Goal: Information Seeking & Learning: Check status

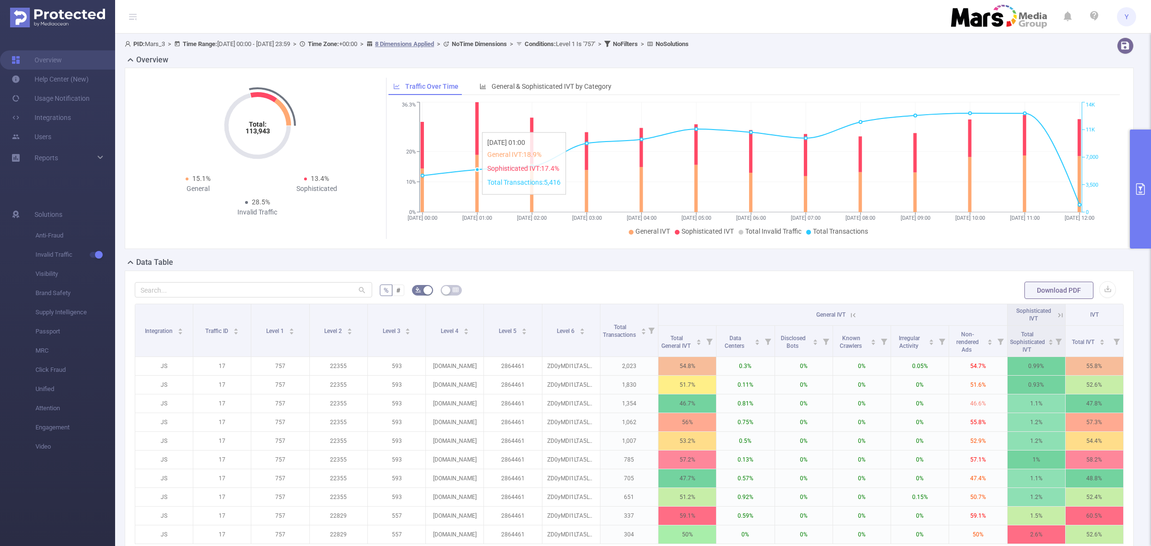
scroll to position [135, 0]
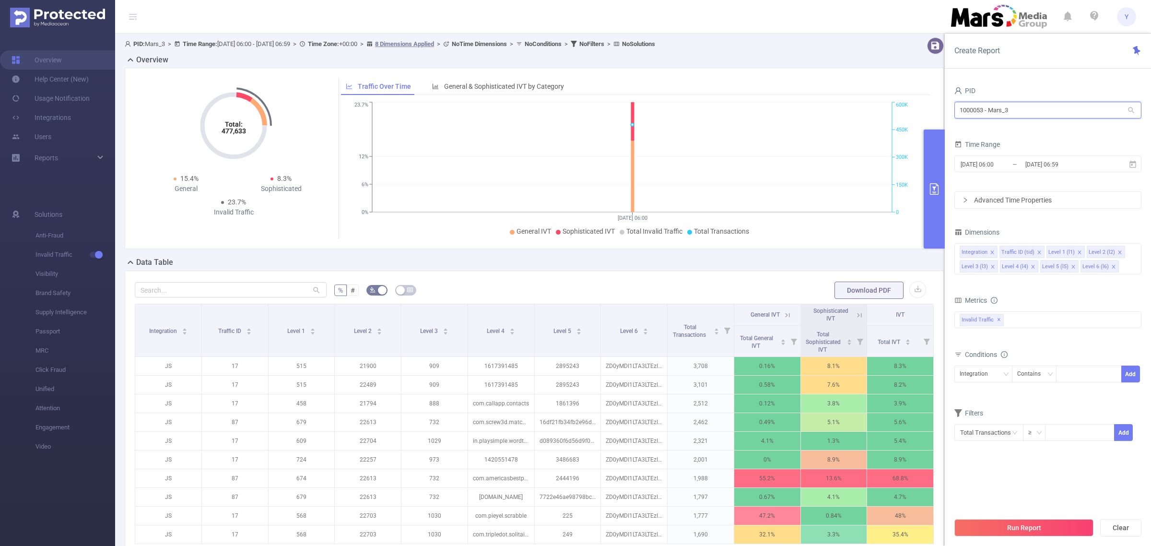
click at [1029, 109] on input "1000053 - Mars_3" at bounding box center [1047, 110] width 187 height 17
click at [1048, 78] on div "PID 1000053 - Mars_3 1000053 - Mars_3 Time Range [DATE] 06:00 _ [DATE] 06:59 Ad…" at bounding box center [1048, 318] width 206 height 488
click at [1088, 161] on input "[DATE] 06:59" at bounding box center [1063, 164] width 78 height 13
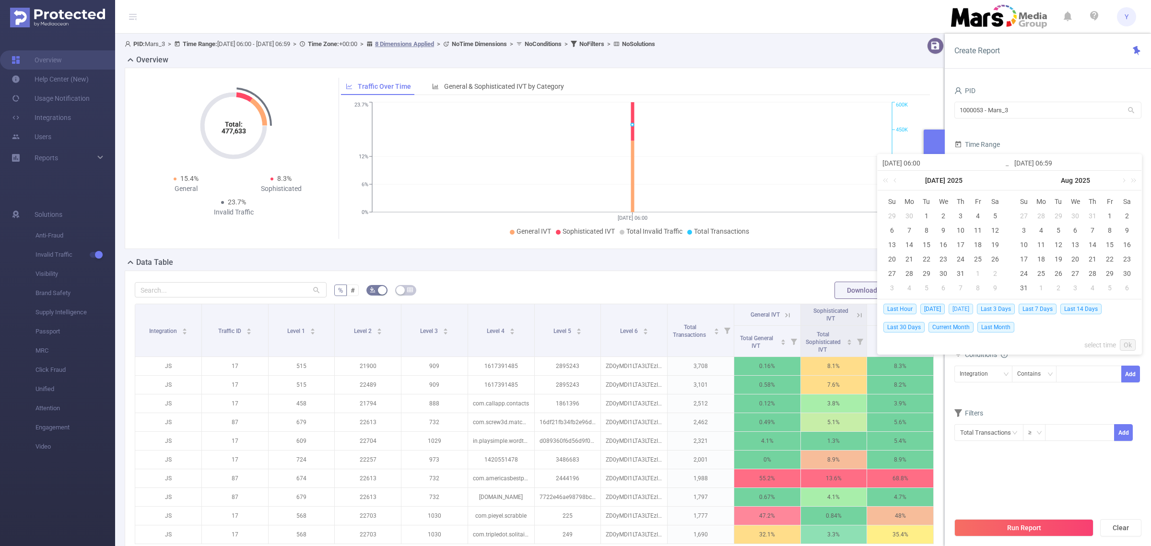
click at [973, 309] on span "[DATE]" at bounding box center [961, 309] width 24 height 11
type input "[DATE] 00:00"
type input "[DATE] 23:59"
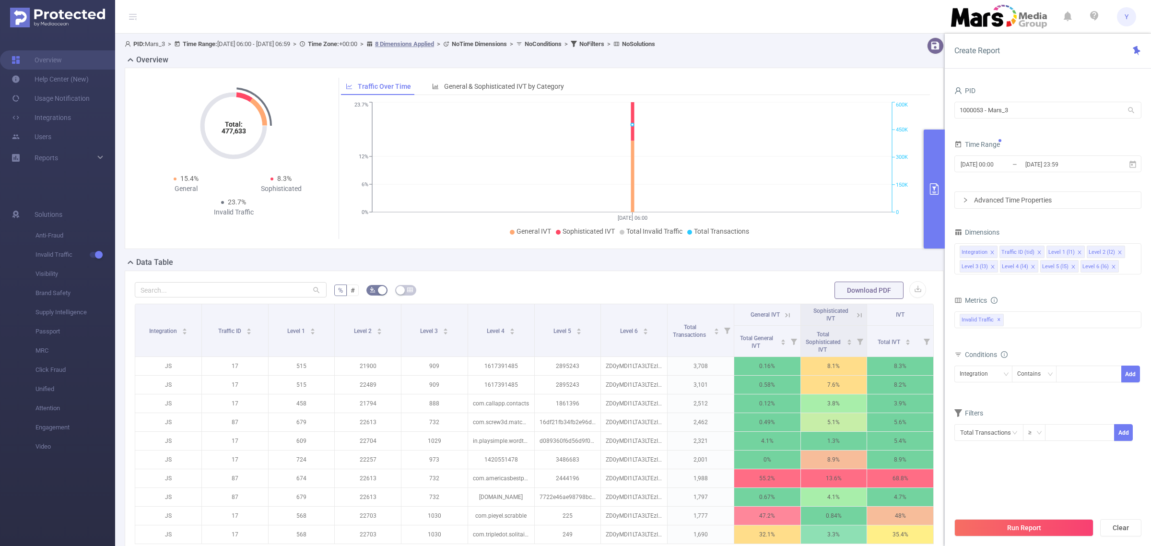
click at [976, 309] on body "Y Overview Help Center (New) Usage Notification Integrations Users Reports Solu…" at bounding box center [575, 273] width 1151 height 546
click at [1040, 530] on button "Run Report" at bounding box center [1023, 527] width 139 height 17
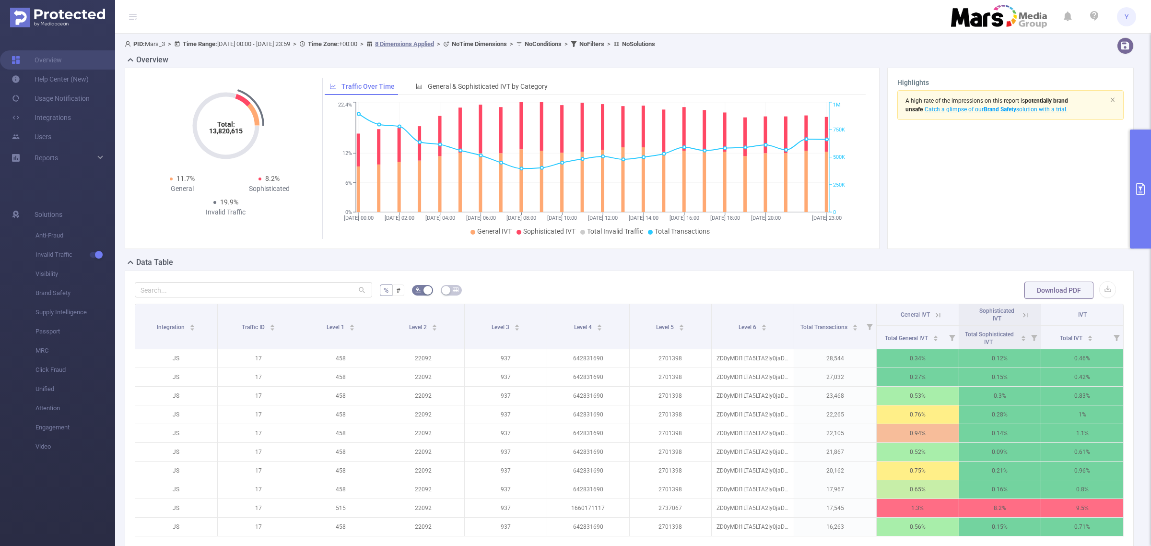
click at [1140, 171] on button "primary" at bounding box center [1140, 188] width 21 height 119
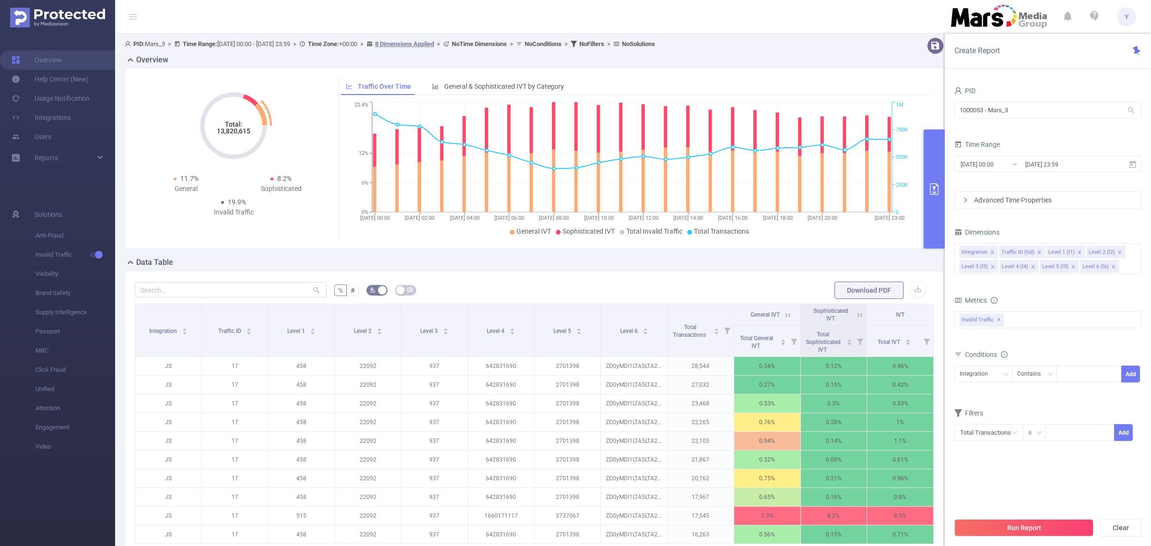
click at [224, 132] on tspan "13,820,615" at bounding box center [234, 131] width 34 height 8
copy tspan "13,820,615"
click at [1106, 156] on span "[DATE] 00:00 _ [DATE] 23:59" at bounding box center [1047, 163] width 187 height 17
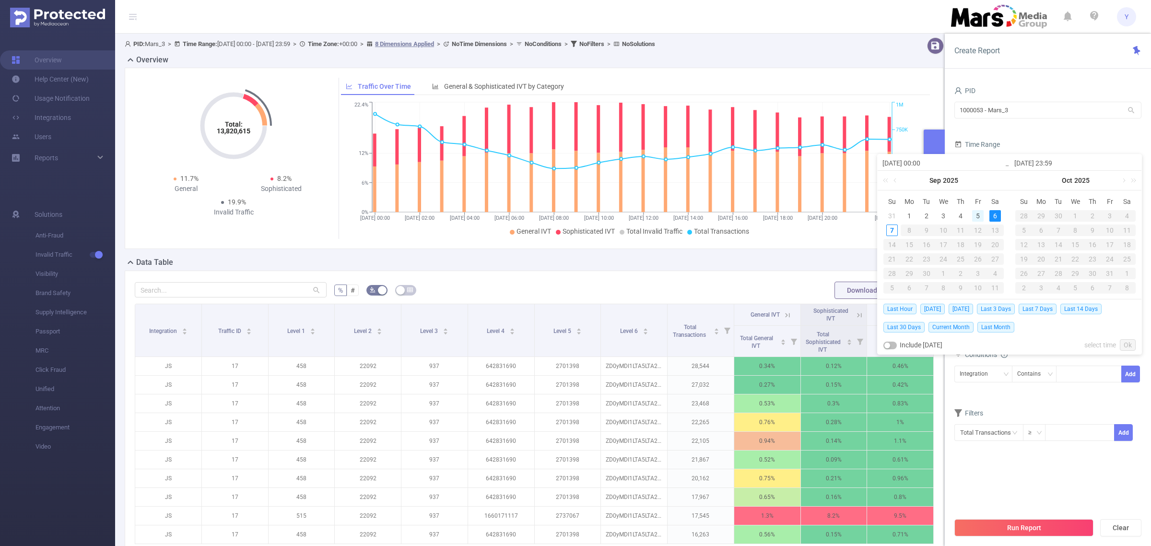
click at [976, 216] on div "5" at bounding box center [978, 216] width 12 height 12
type input "[DATE] 00:00"
type input "[DATE] 23:59"
type input "[DATE] 00:00"
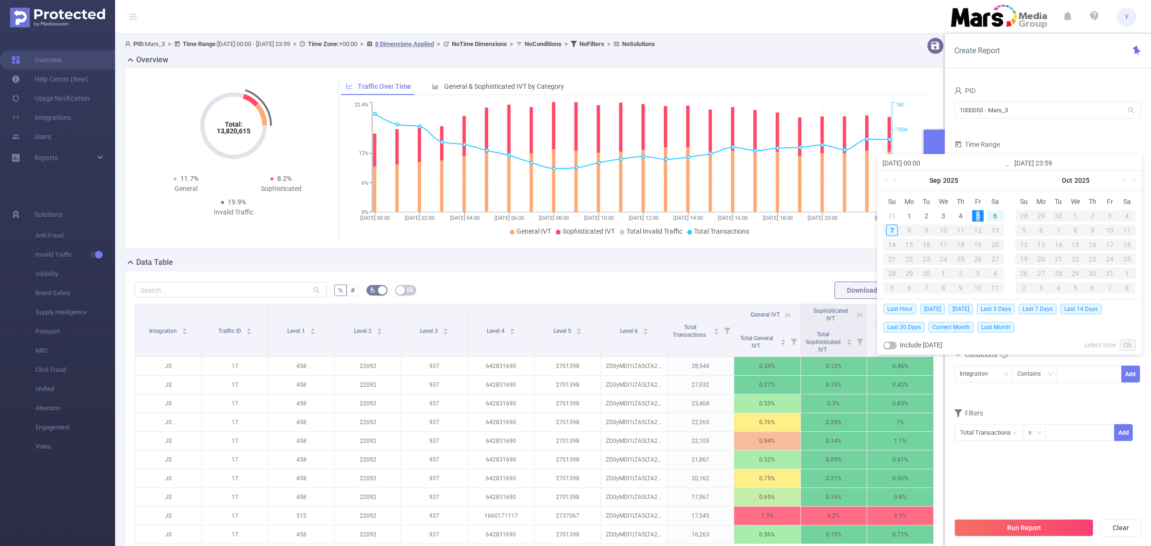
type input "[DATE] 23:59"
click at [1132, 346] on link "Ok" at bounding box center [1128, 345] width 16 height 12
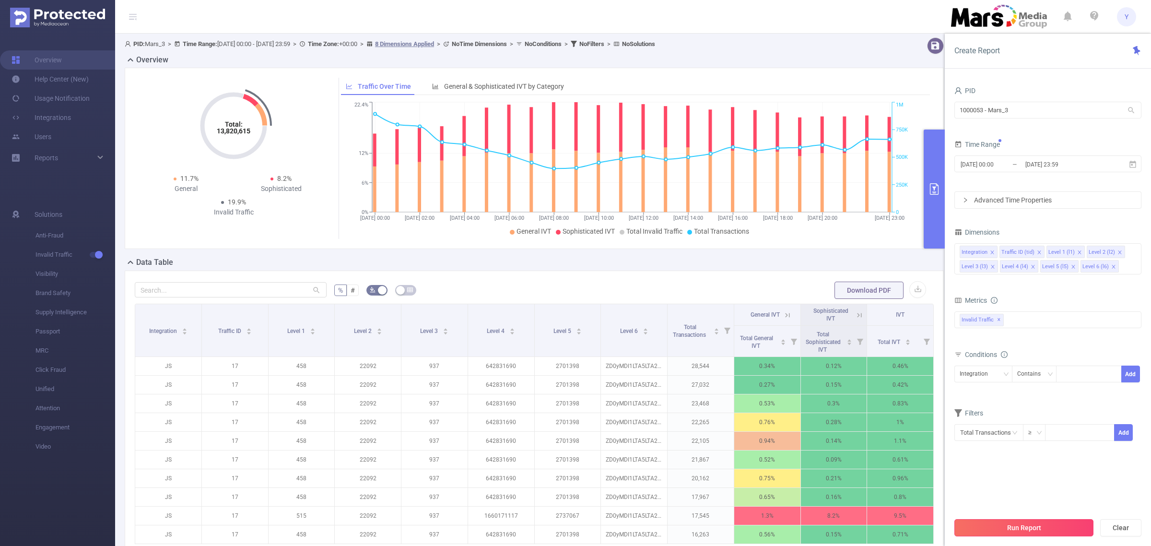
click at [1031, 526] on button "Run Report" at bounding box center [1023, 527] width 139 height 17
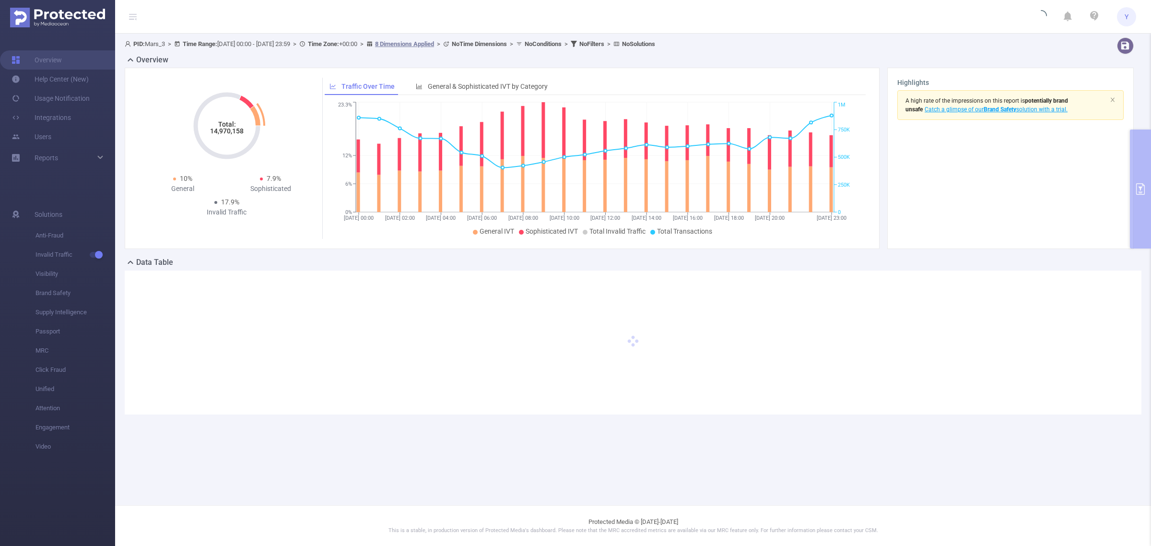
click at [234, 125] on tspan "Total:" at bounding box center [227, 124] width 18 height 8
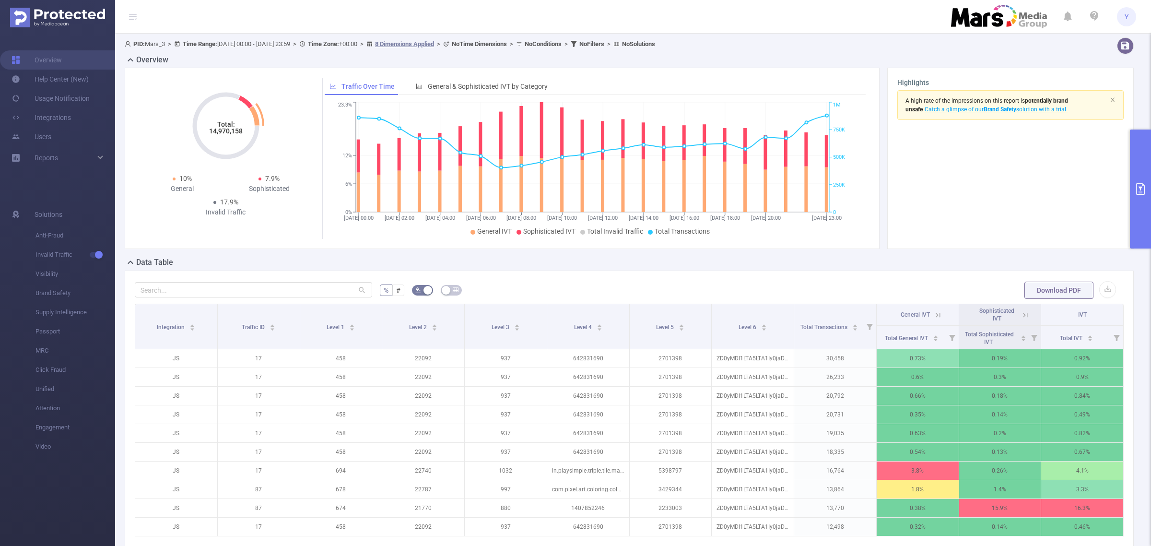
click at [232, 129] on tspan "14,970,158" at bounding box center [226, 131] width 34 height 8
click at [1139, 187] on icon "primary" at bounding box center [1140, 189] width 9 height 12
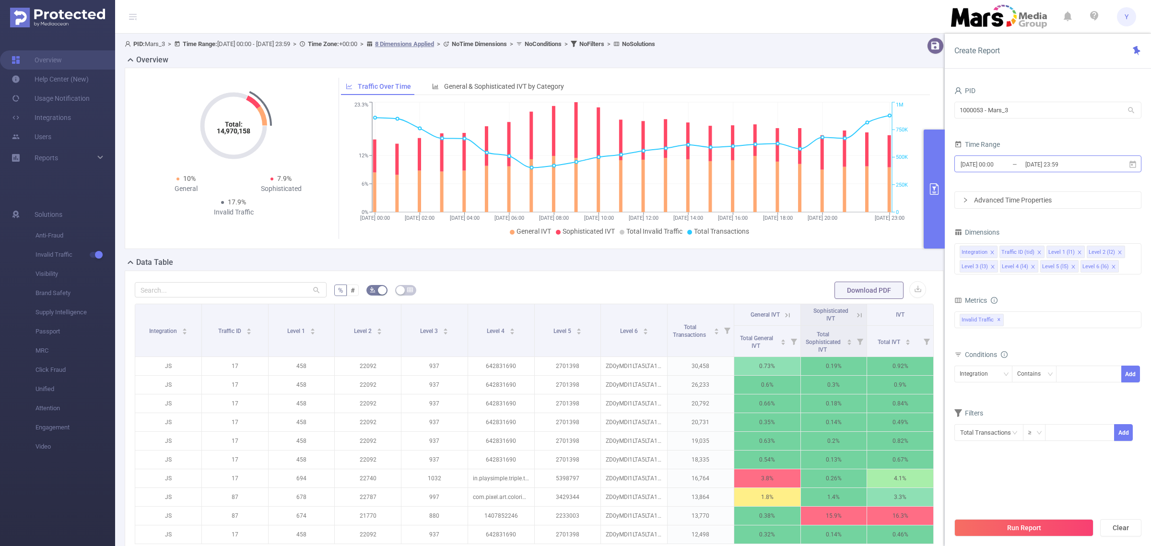
click at [1097, 164] on input "[DATE] 23:59" at bounding box center [1063, 164] width 78 height 13
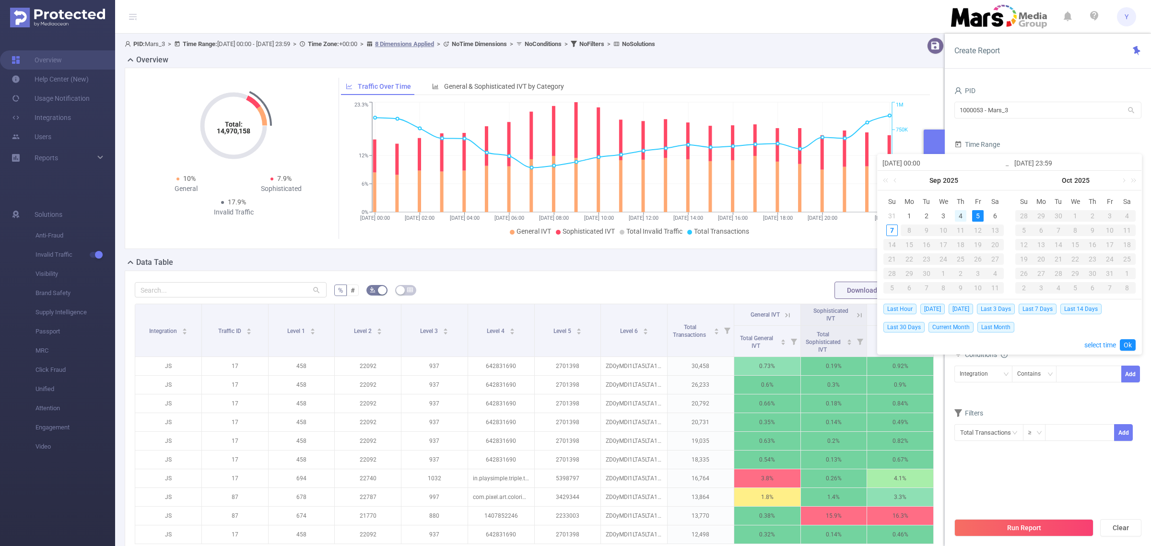
click at [962, 216] on div "4" at bounding box center [961, 216] width 12 height 12
type input "[DATE] 00:00"
type input "[DATE] 23:59"
type input "[DATE] 00:00"
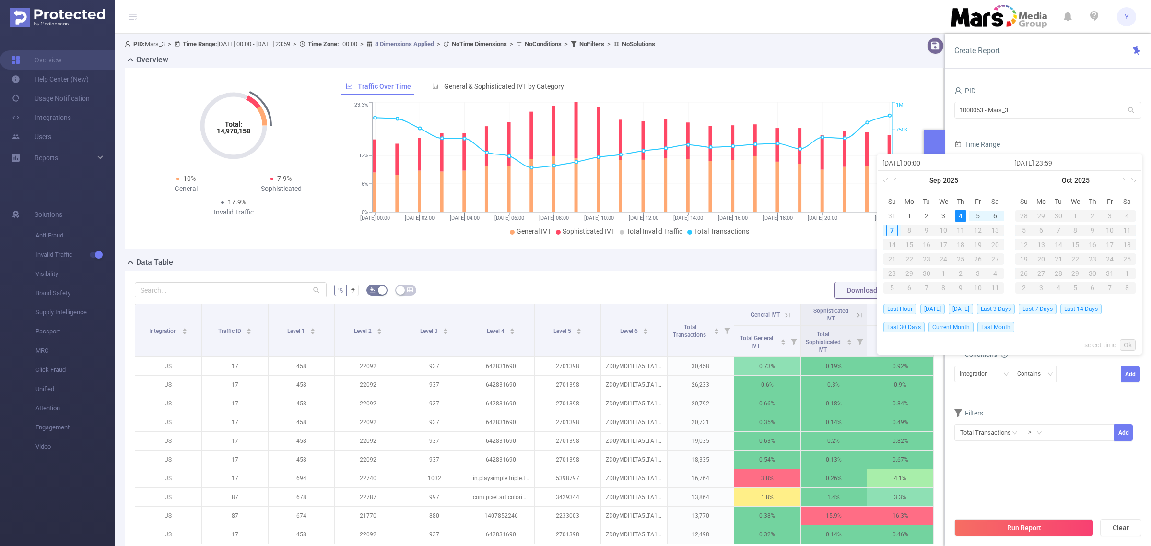
type input "[DATE] 23:59"
click at [1125, 347] on link "Ok" at bounding box center [1128, 345] width 16 height 12
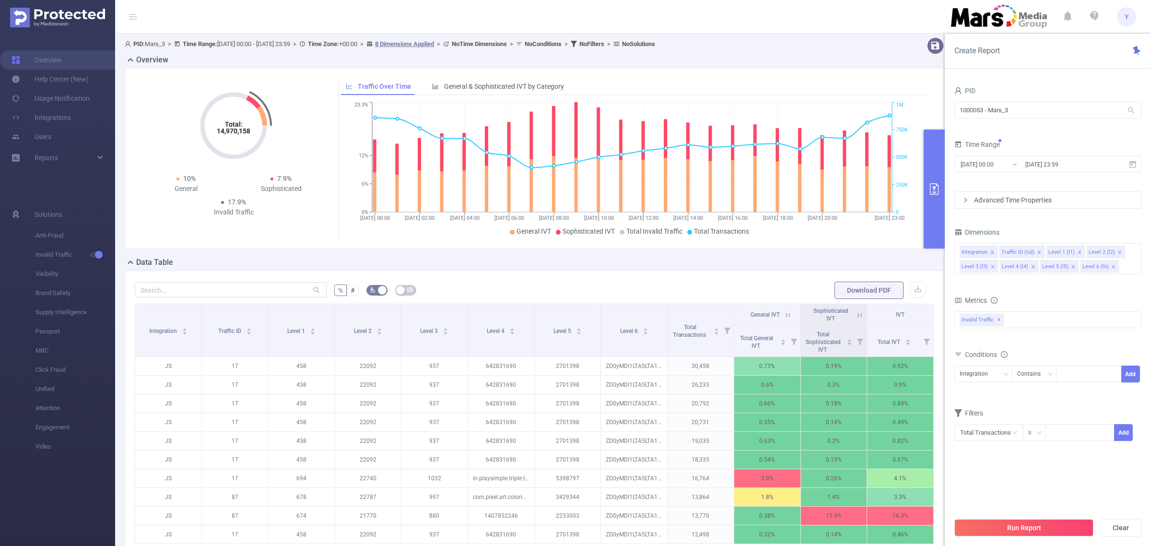
click at [990, 536] on div "Run Report Clear" at bounding box center [1048, 527] width 206 height 36
click at [991, 527] on button "Run Report" at bounding box center [1023, 527] width 139 height 17
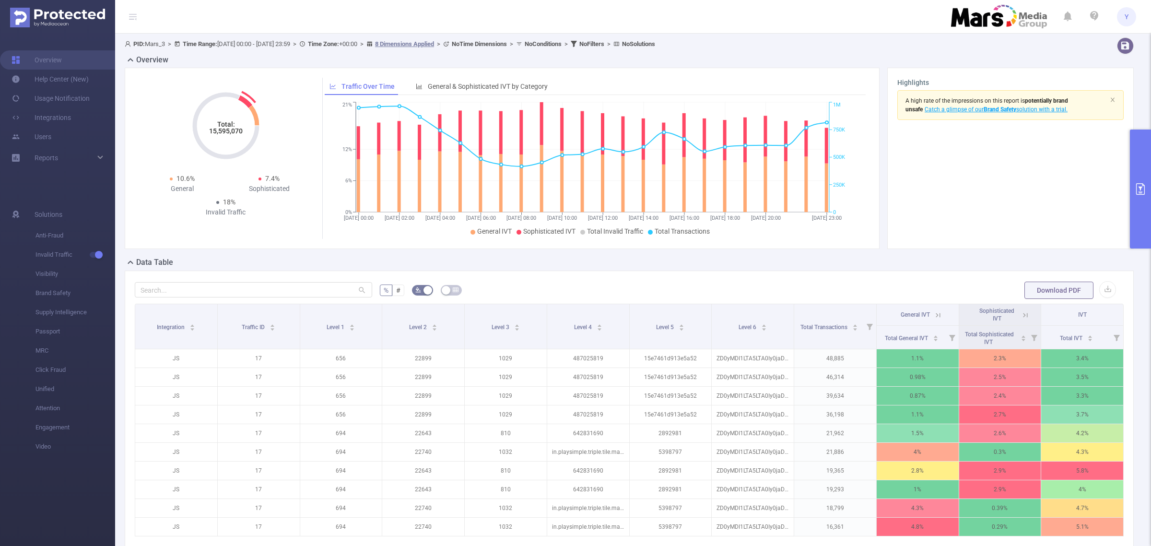
click at [219, 131] on tspan "15,595,070" at bounding box center [226, 131] width 34 height 8
copy tspan "15,595,070"
click at [1144, 200] on button "primary" at bounding box center [1140, 188] width 21 height 119
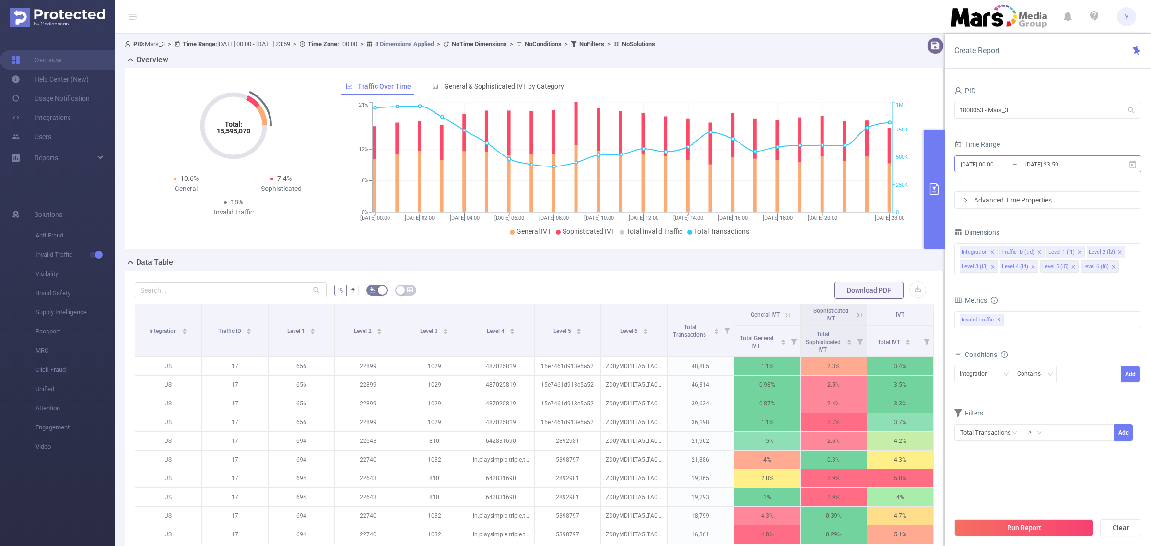
click at [1092, 165] on input "[DATE] 23:59" at bounding box center [1063, 164] width 78 height 13
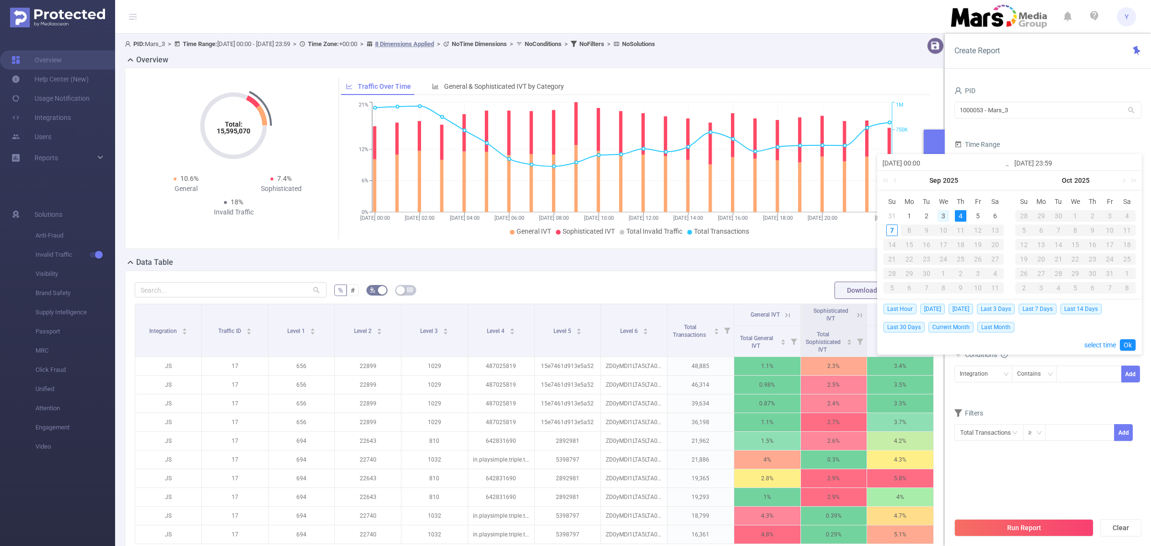
click at [941, 212] on div "3" at bounding box center [944, 216] width 12 height 12
type input "[DATE] 00:00"
type input "[DATE] 23:59"
type input "[DATE] 00:00"
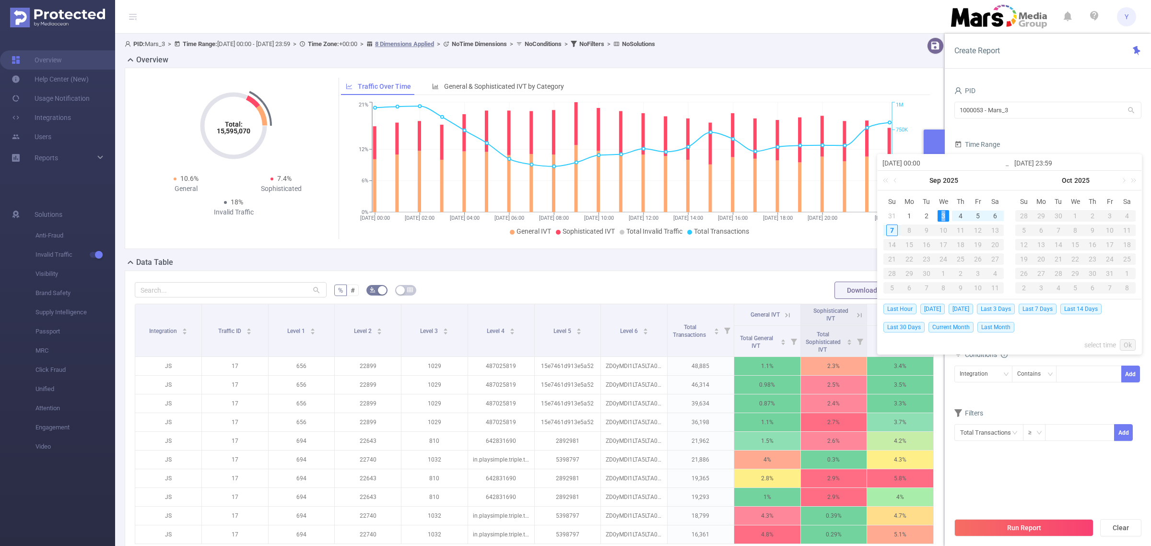
type input "[DATE] 23:59"
click at [1125, 344] on link "Ok" at bounding box center [1128, 345] width 16 height 12
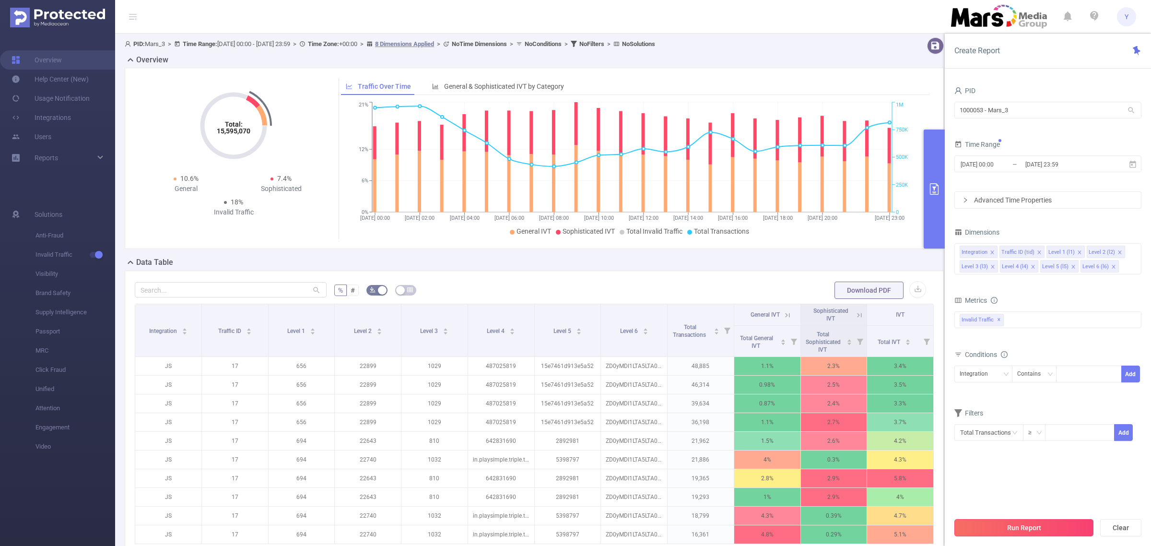
click at [1025, 520] on button "Run Report" at bounding box center [1023, 527] width 139 height 17
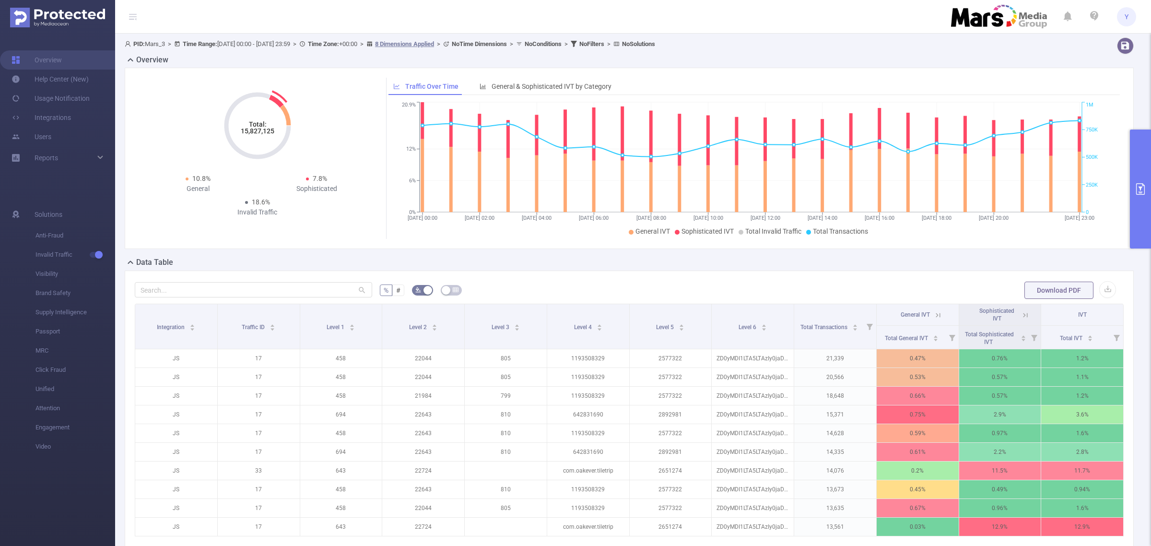
click at [261, 133] on tspan "15,827,125" at bounding box center [258, 131] width 34 height 8
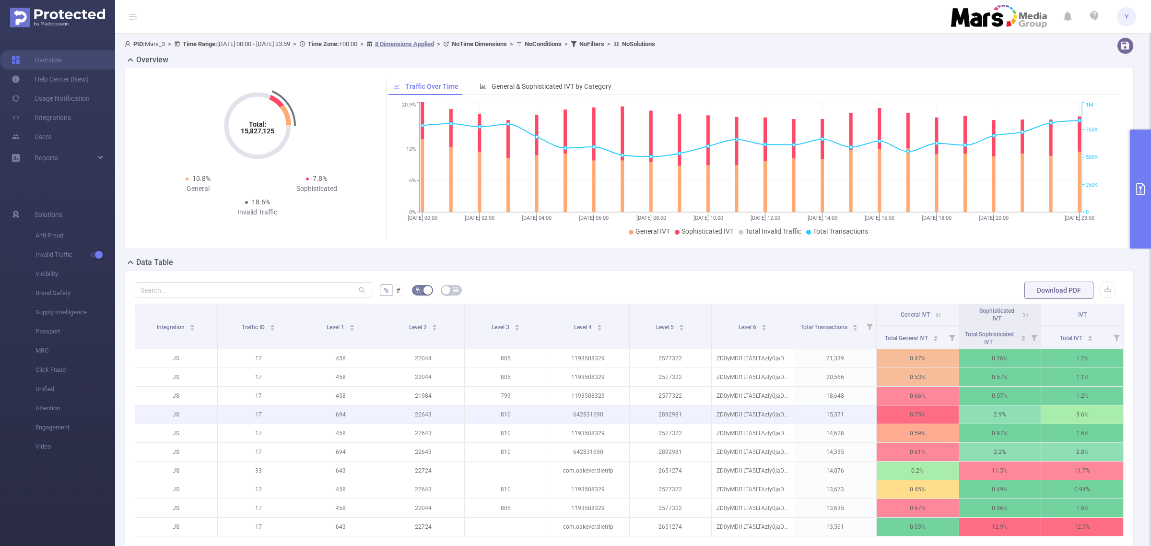
copy tspan "15,827,125"
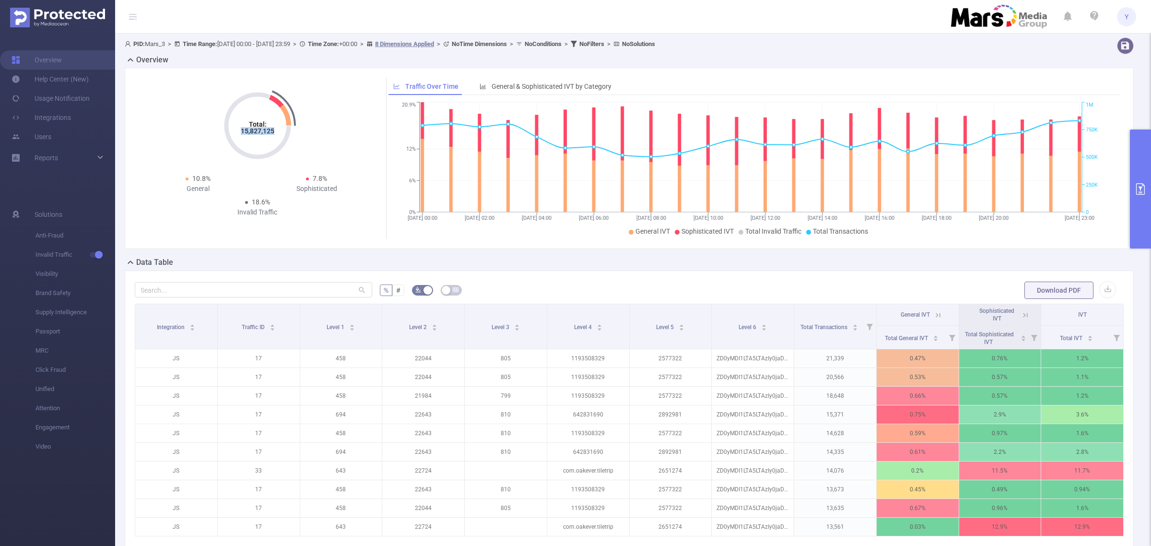
click at [1146, 145] on button "primary" at bounding box center [1140, 188] width 21 height 119
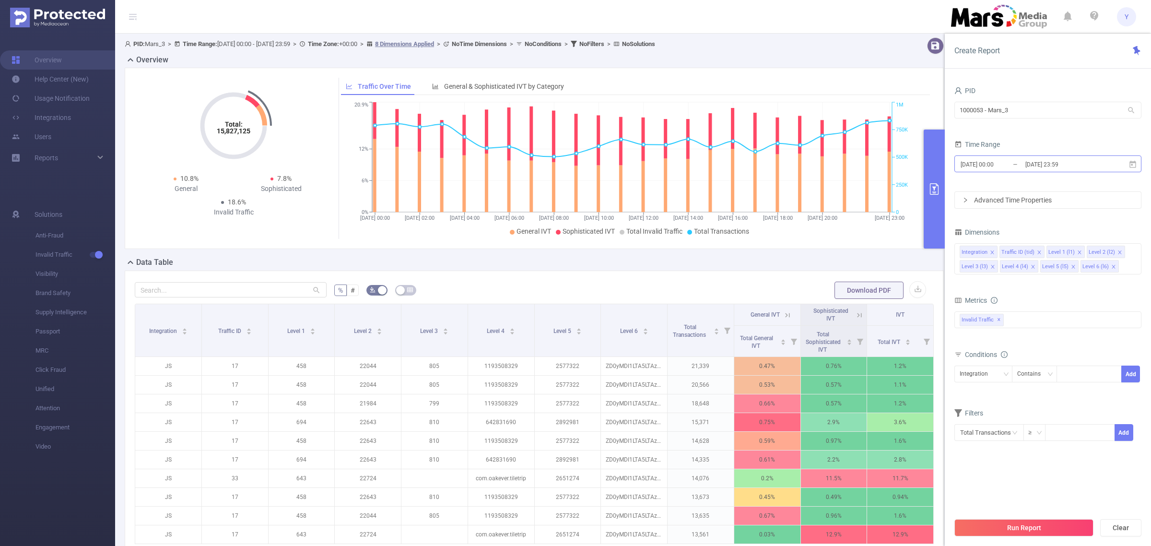
click at [1092, 161] on input "[DATE] 23:59" at bounding box center [1063, 164] width 78 height 13
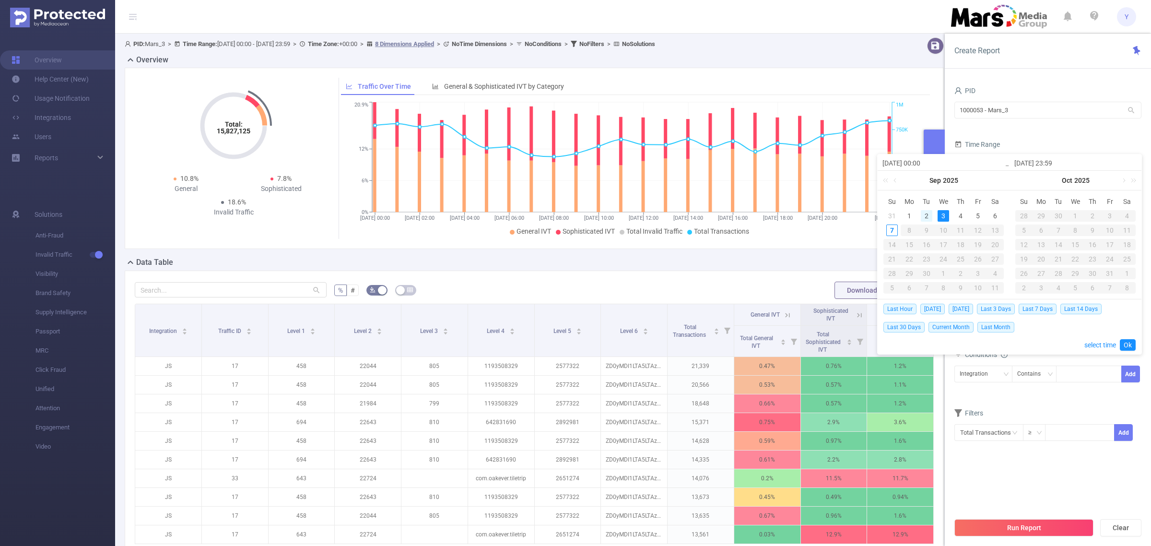
click at [922, 210] on div "2" at bounding box center [927, 216] width 12 height 12
type input "[DATE] 00:00"
type input "[DATE] 23:59"
type input "[DATE] 00:00"
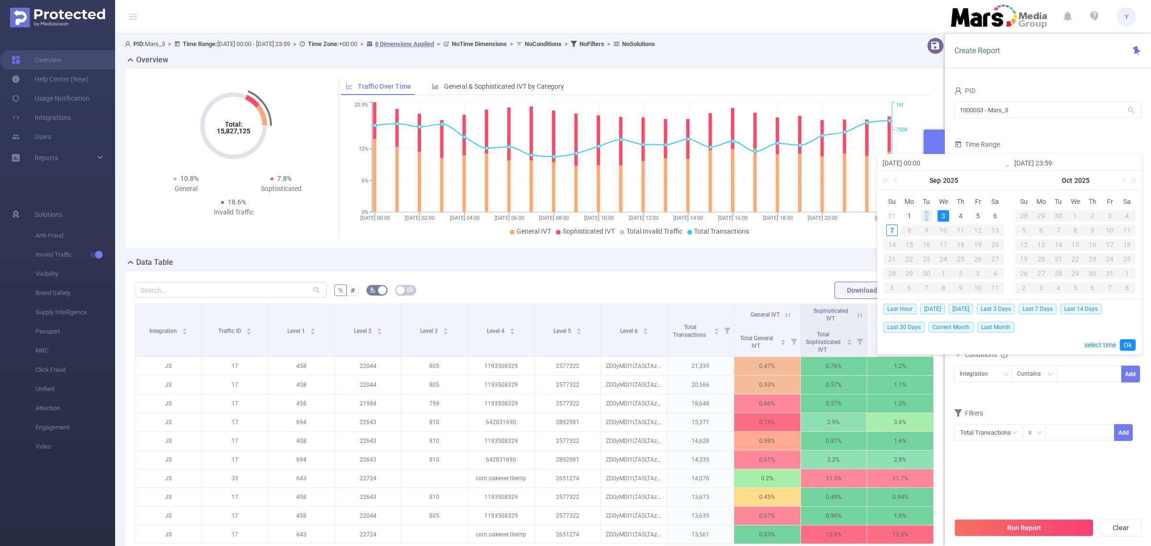
type input "[DATE] 23:59"
click at [1134, 343] on link "Ok" at bounding box center [1128, 345] width 16 height 12
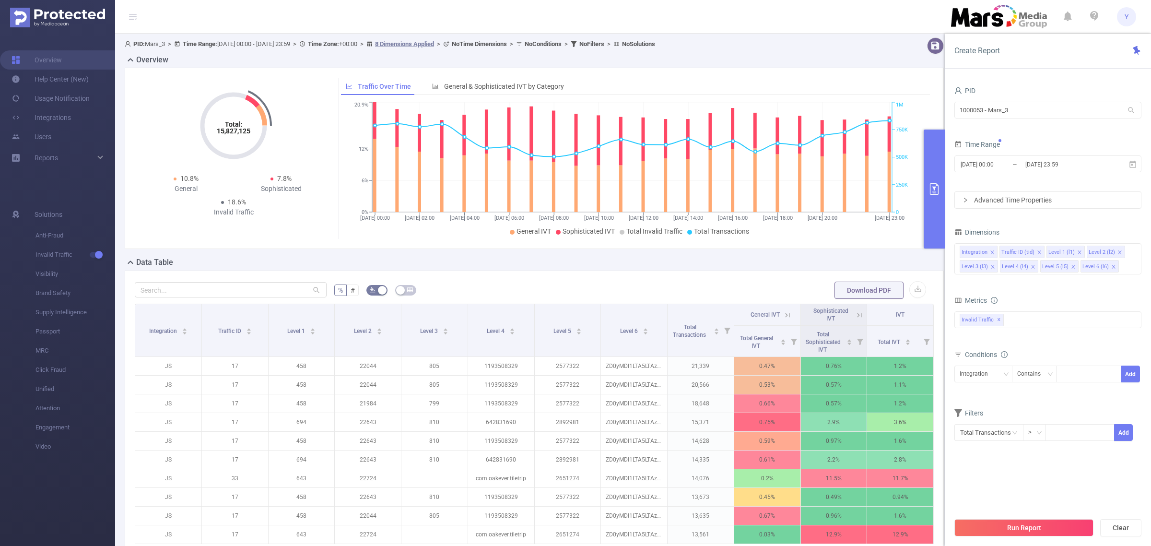
click at [1133, 342] on div "bp_total brand-safety brand_is_solution bp_adult bp_arms bp_crime bp_death_inju…" at bounding box center [1047, 326] width 187 height 34
click at [1032, 521] on button "Run Report" at bounding box center [1023, 527] width 139 height 17
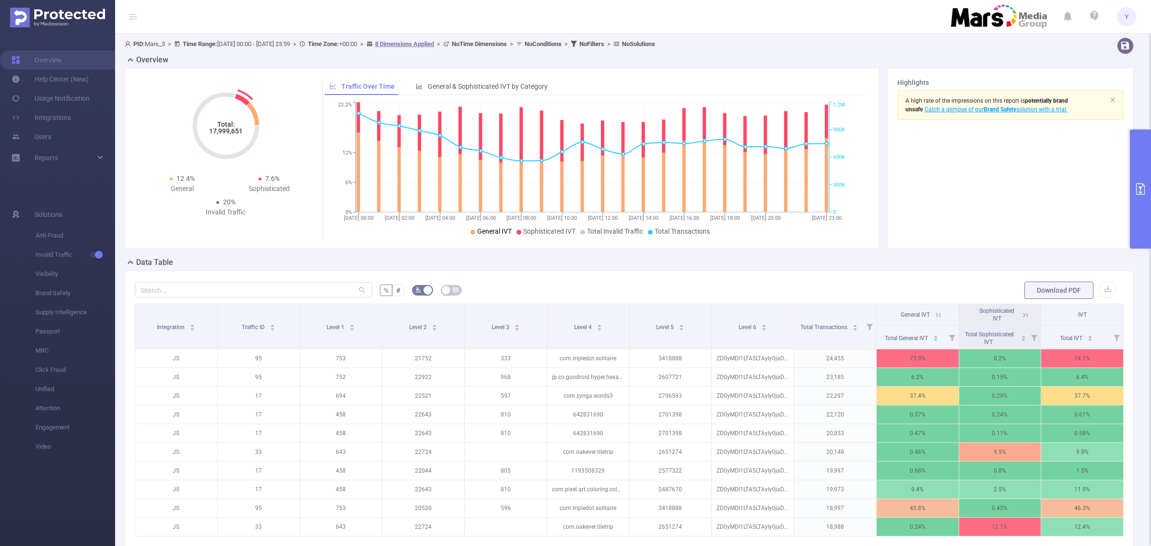
click at [234, 135] on tspan "17,999,651" at bounding box center [226, 131] width 34 height 8
copy tspan "17,999,651"
click at [1137, 192] on icon "primary" at bounding box center [1141, 189] width 12 height 12
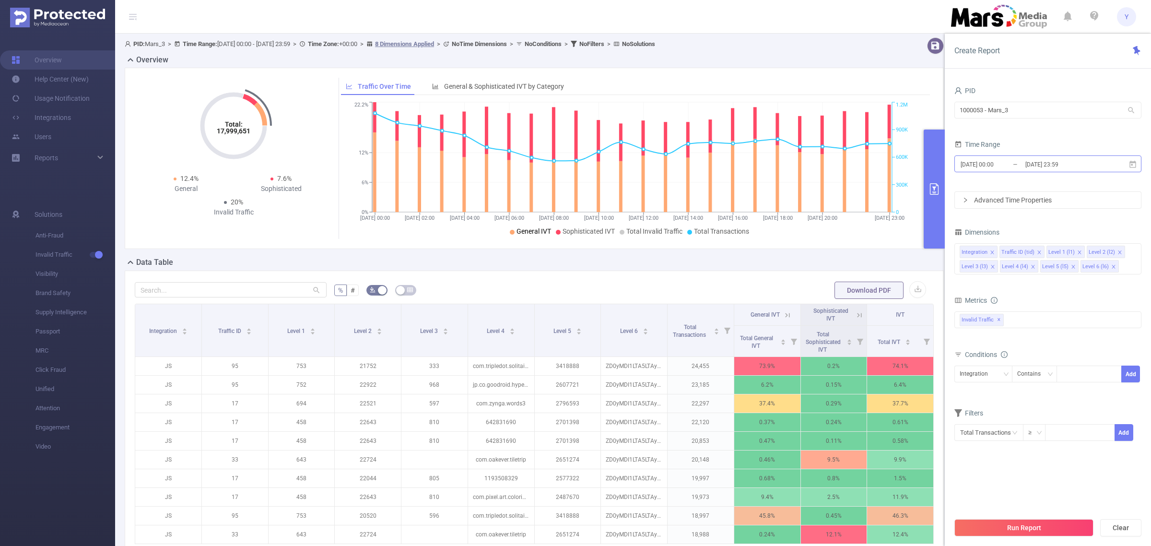
click at [1065, 165] on input "[DATE] 23:59" at bounding box center [1063, 164] width 78 height 13
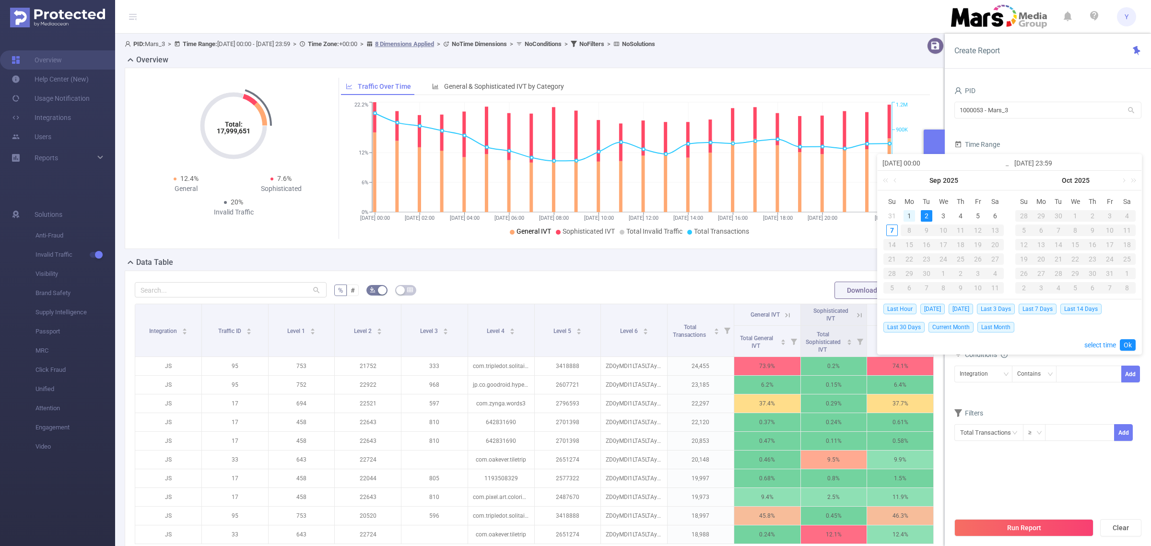
click at [912, 217] on div "1" at bounding box center [910, 216] width 12 height 12
drag, startPoint x: 912, startPoint y: 217, endPoint x: 1112, endPoint y: 297, distance: 215.6
click at [916, 217] on td "1" at bounding box center [909, 216] width 17 height 14
type input "[DATE] 00:00"
type input "[DATE] 23:59"
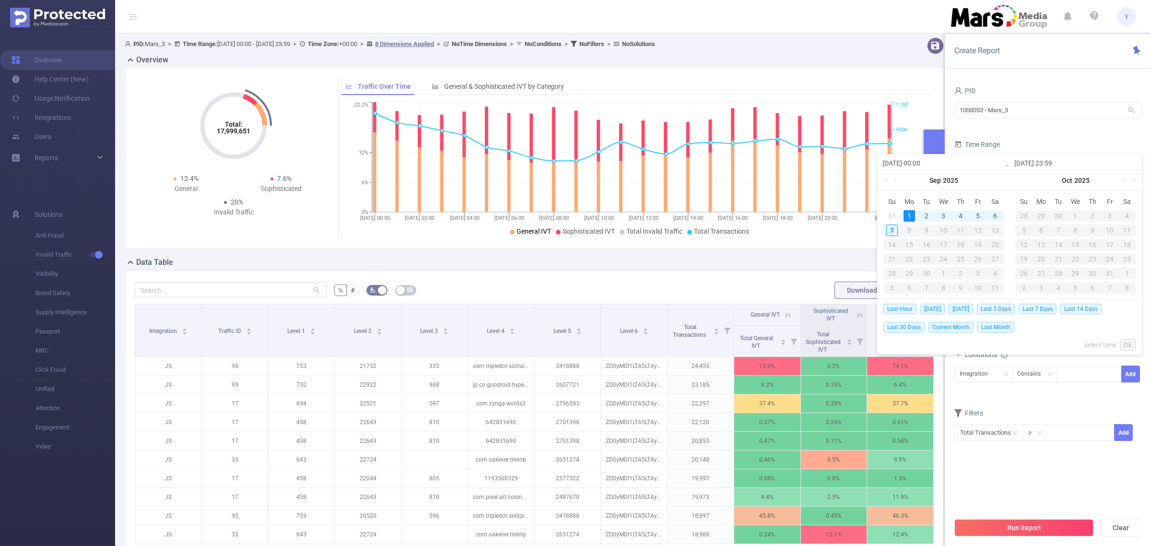
type input "[DATE] 00:00"
type input "[DATE] 23:59"
click at [1132, 339] on link "Ok" at bounding box center [1128, 345] width 16 height 12
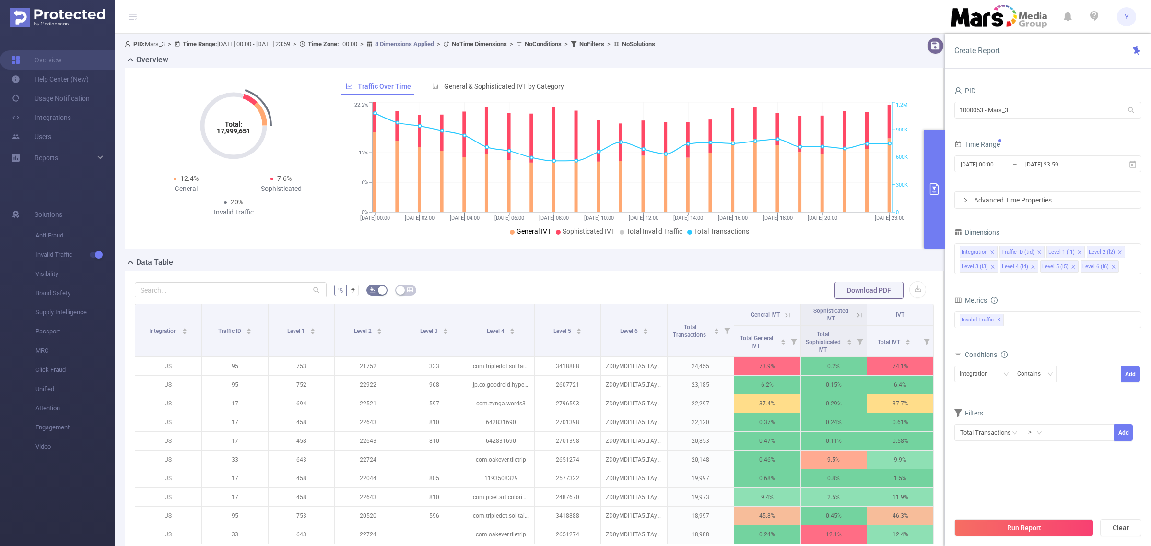
click at [1131, 343] on div "bp_total brand-safety brand_is_solution bp_adult bp_arms bp_crime bp_death_inju…" at bounding box center [1047, 326] width 187 height 34
click at [996, 525] on button "Run Report" at bounding box center [1023, 527] width 139 height 17
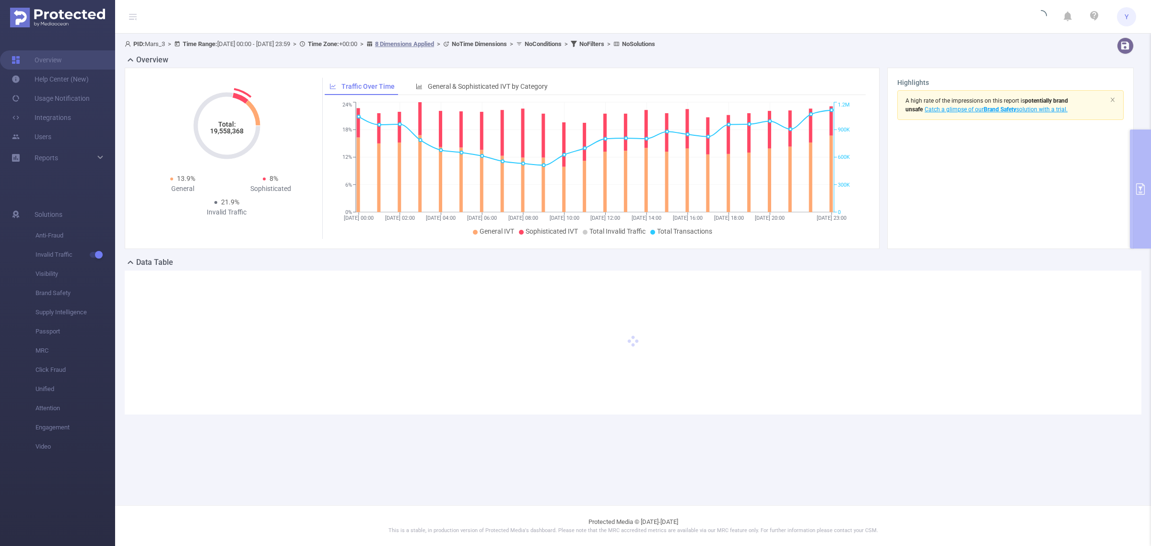
click at [235, 135] on tspan "19,558,368" at bounding box center [227, 131] width 34 height 8
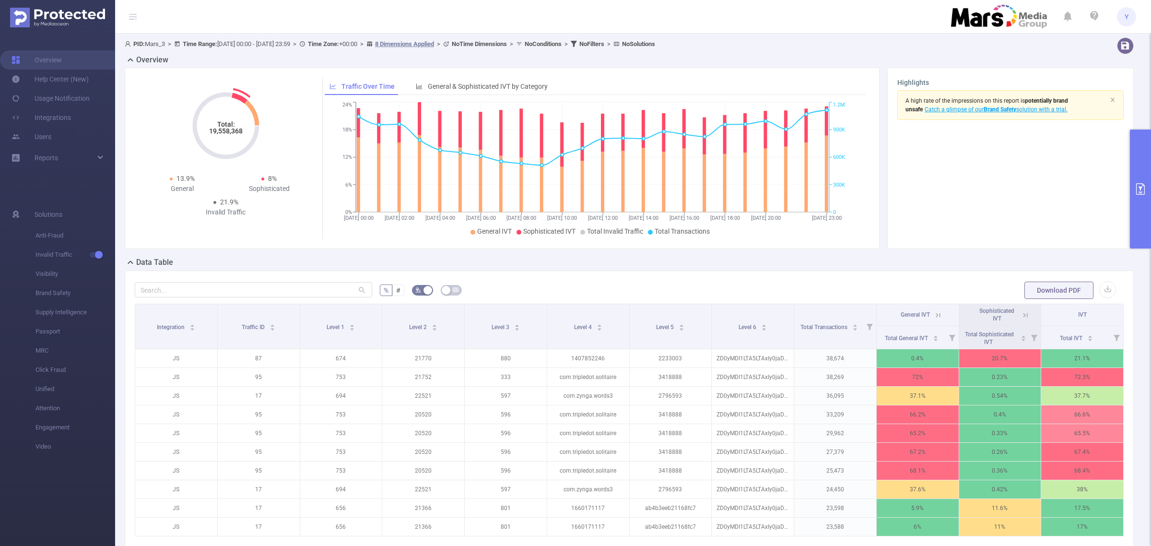
click at [234, 133] on tspan "19,558,368" at bounding box center [226, 131] width 34 height 8
click at [238, 162] on icon "Total: 19,558,368" at bounding box center [226, 126] width 96 height 96
click at [240, 130] on tspan "19,558,368" at bounding box center [226, 131] width 34 height 8
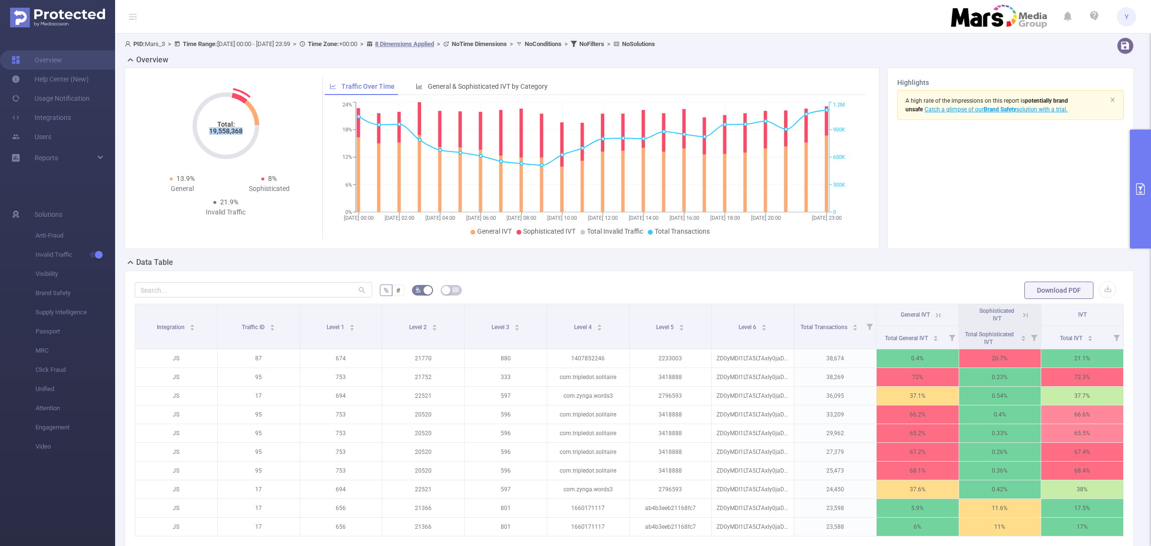
click at [240, 130] on tspan "19,558,368" at bounding box center [226, 131] width 34 height 8
copy tspan "19,558,368"
click at [1131, 180] on button "primary" at bounding box center [1140, 188] width 21 height 119
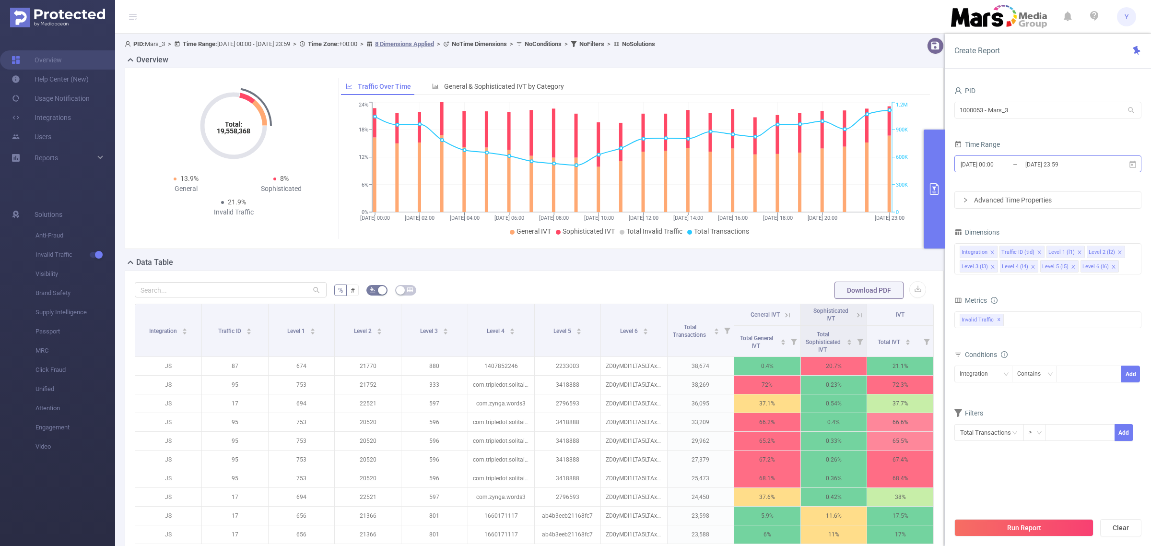
click at [1073, 168] on input "[DATE] 23:59" at bounding box center [1063, 164] width 78 height 13
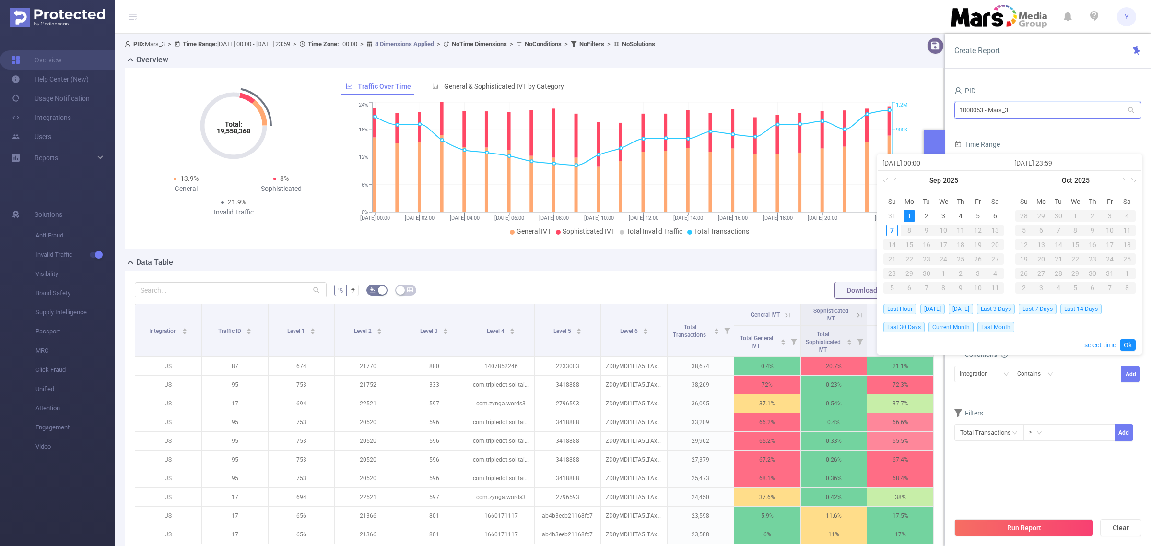
click at [1065, 106] on input "1000053 - Mars_3" at bounding box center [1047, 110] width 187 height 17
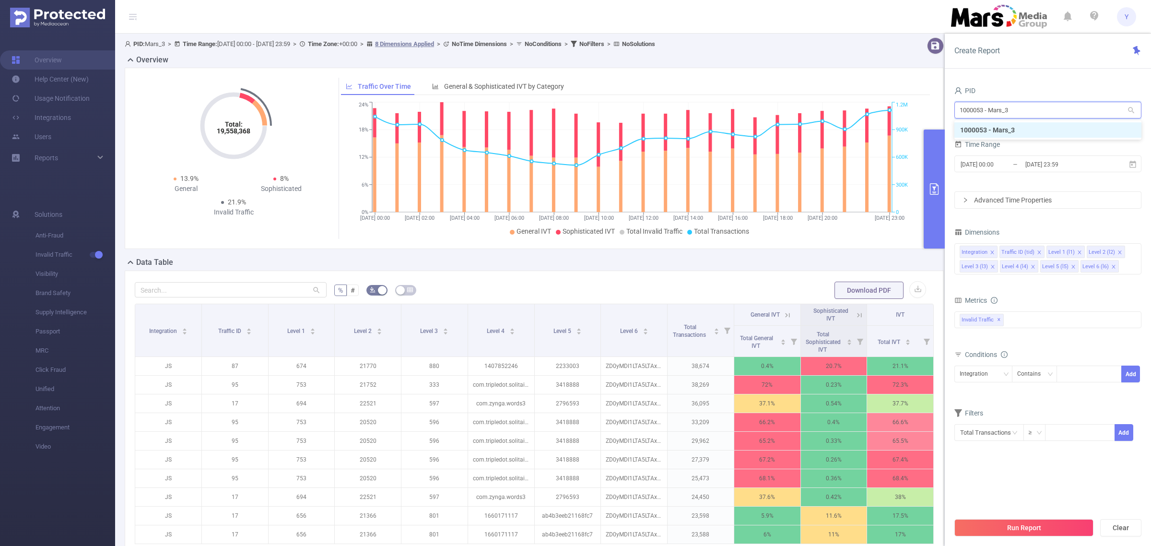
drag, startPoint x: 1060, startPoint y: 109, endPoint x: 776, endPoint y: 116, distance: 284.0
click at [776, 116] on section "PID: Mars_3 > Time Range: [DATE] 00:00 - [DATE] 23:59 > Time Zone: +00:00 > 8 D…" at bounding box center [633, 331] width 1036 height 595
click at [1003, 125] on li "1000083 - MarsMedia" at bounding box center [1047, 129] width 187 height 15
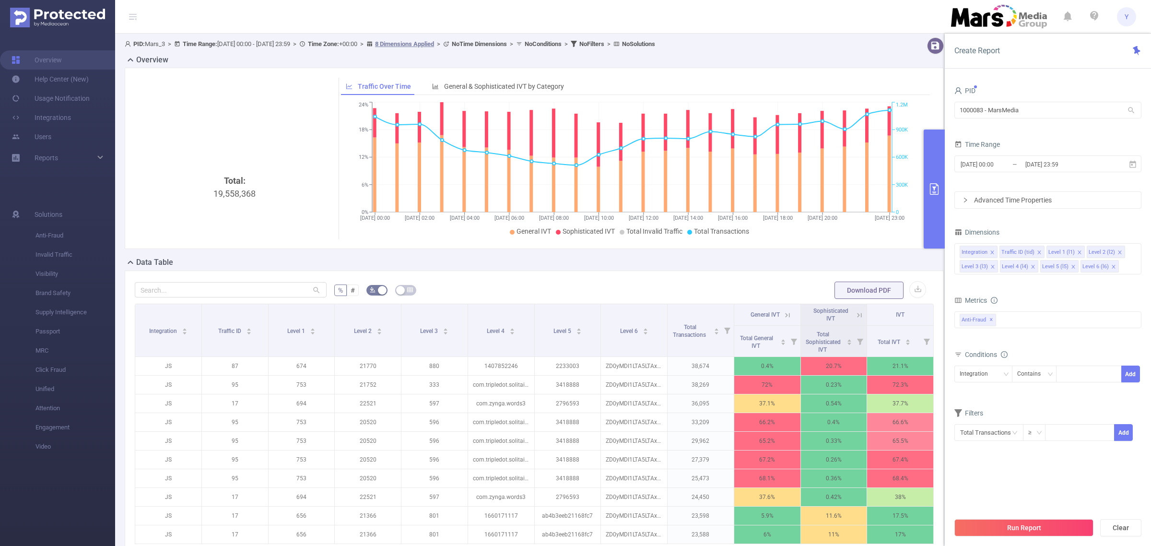
click at [1030, 534] on button "Run Report" at bounding box center [1023, 527] width 139 height 17
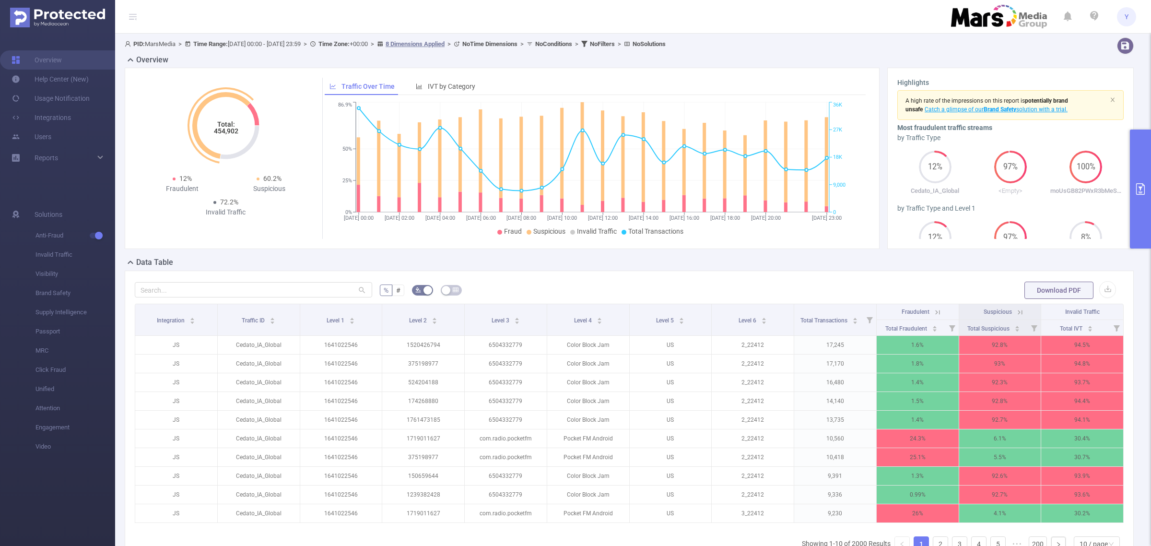
click at [231, 135] on tspan "454,902" at bounding box center [225, 131] width 24 height 8
copy tspan "454,902"
click at [1140, 177] on button "primary" at bounding box center [1140, 188] width 21 height 119
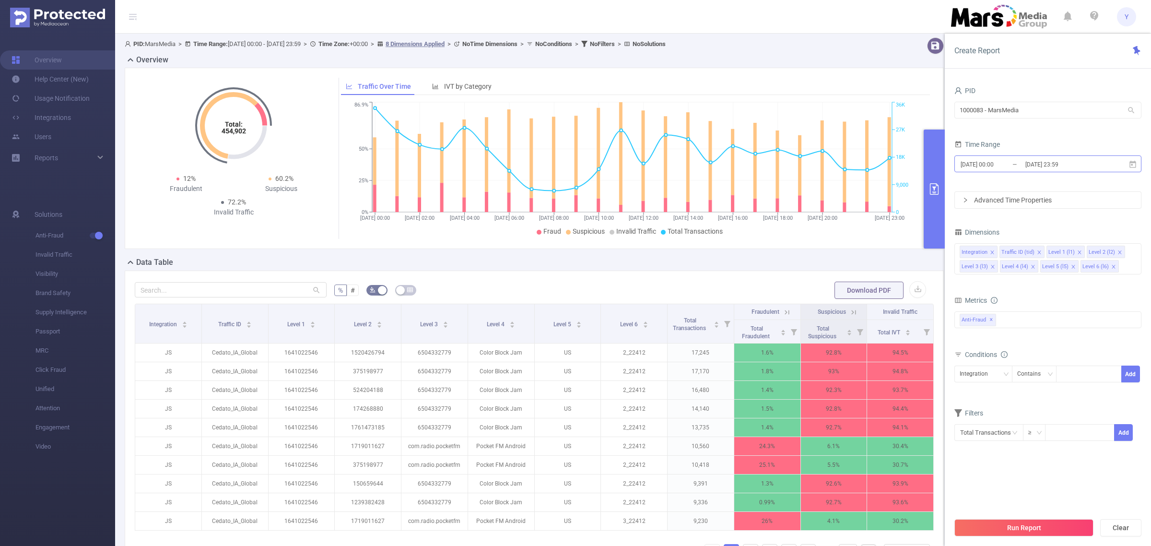
click at [1039, 164] on input "[DATE] 23:59" at bounding box center [1063, 164] width 78 height 13
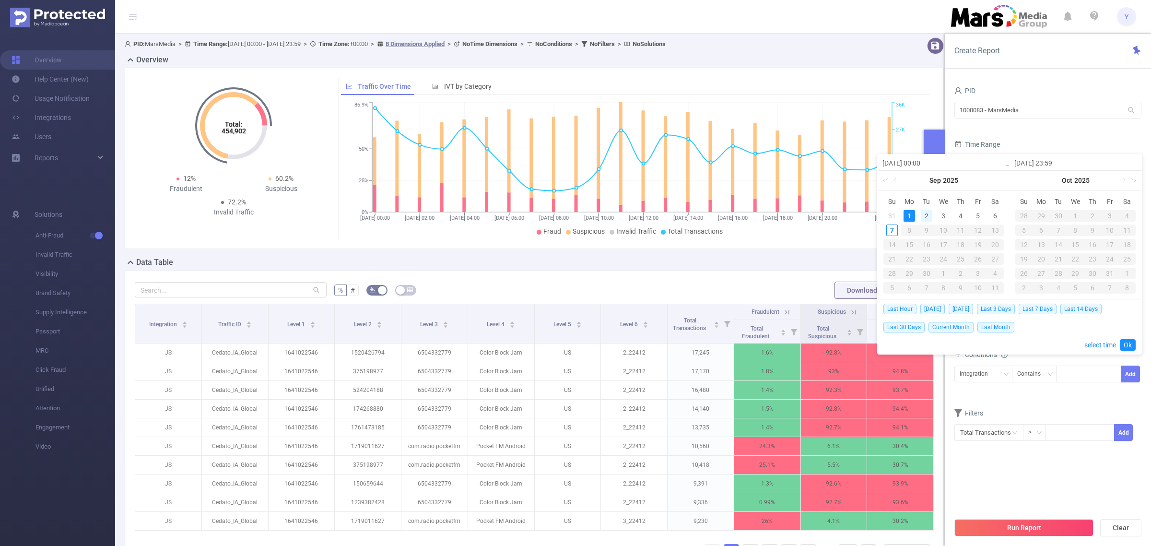
click at [926, 216] on div "2" at bounding box center [927, 216] width 12 height 12
type input "[DATE] 00:00"
type input "[DATE] 23:59"
type input "[DATE] 00:00"
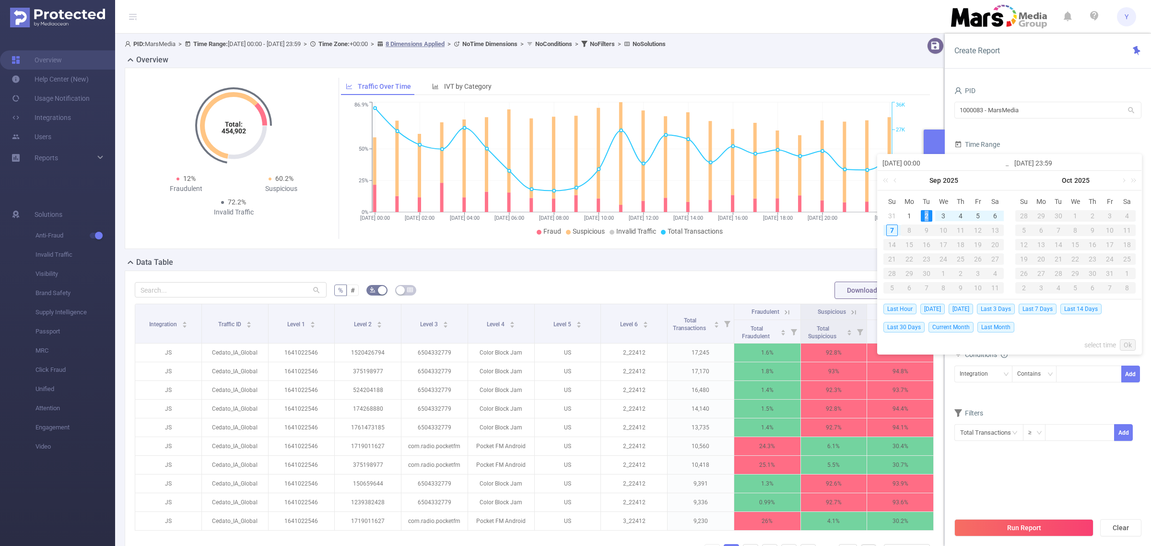
type input "[DATE] 23:59"
click at [1133, 348] on link "Ok" at bounding box center [1128, 345] width 16 height 12
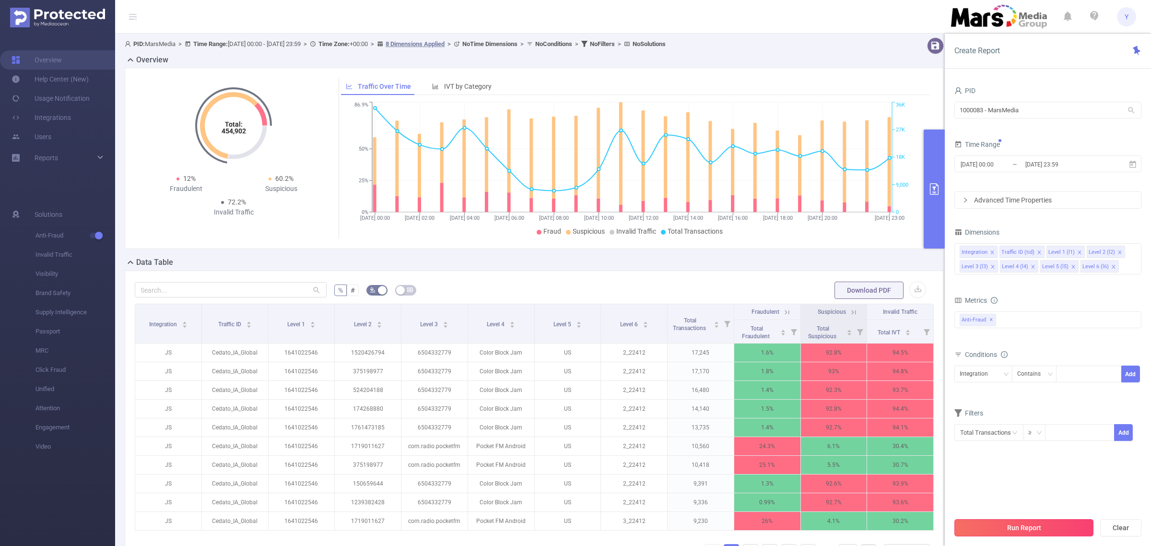
click at [1061, 523] on button "Run Report" at bounding box center [1023, 527] width 139 height 17
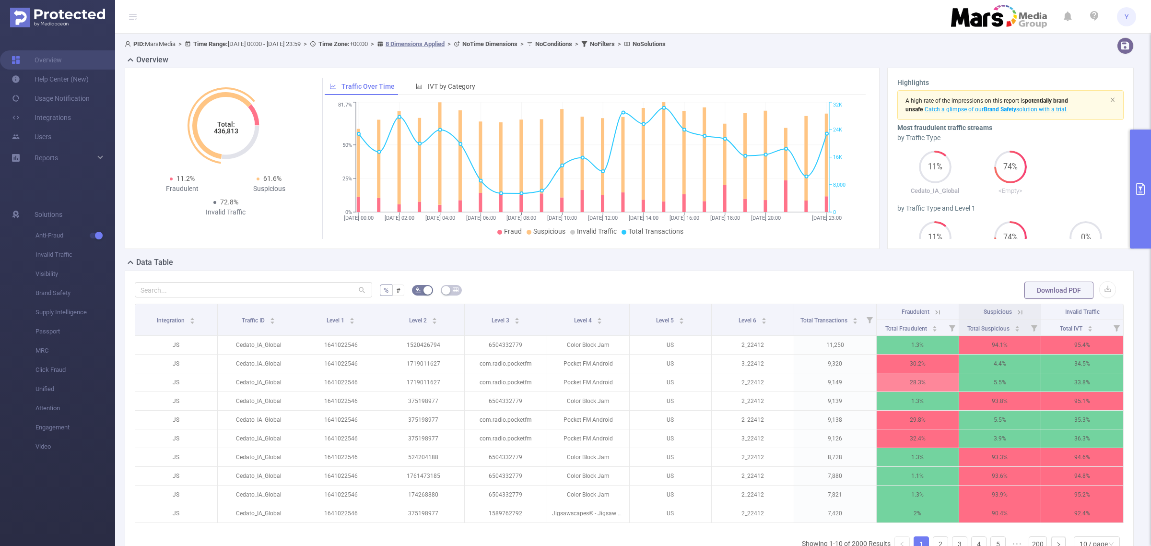
click at [217, 135] on tspan "436,813" at bounding box center [225, 131] width 24 height 8
copy tspan "436,813"
click at [1150, 162] on button "primary" at bounding box center [1140, 188] width 21 height 119
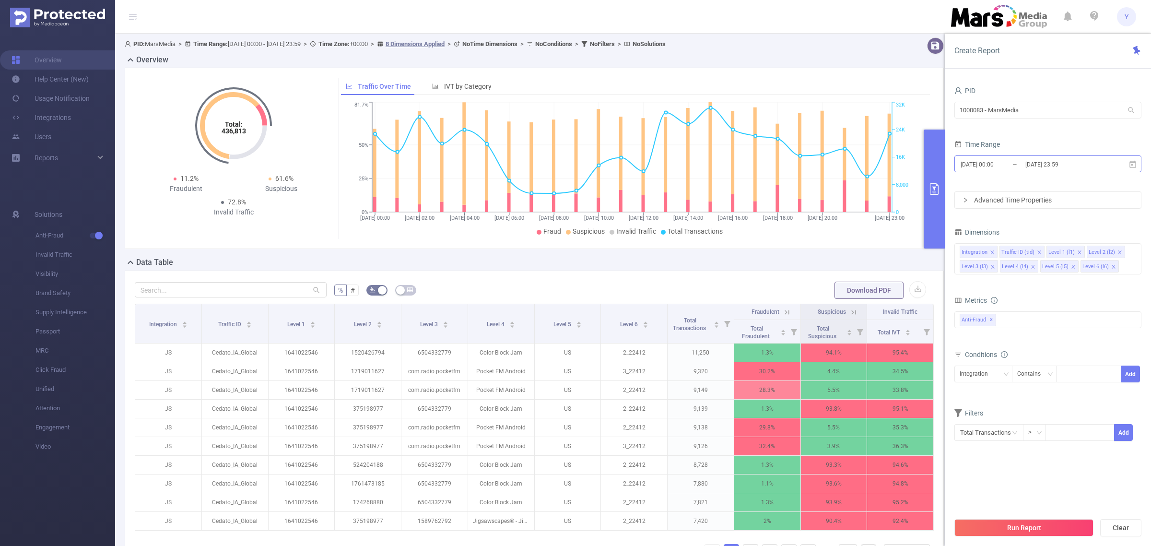
click at [1074, 165] on input "[DATE] 23:59" at bounding box center [1063, 164] width 78 height 13
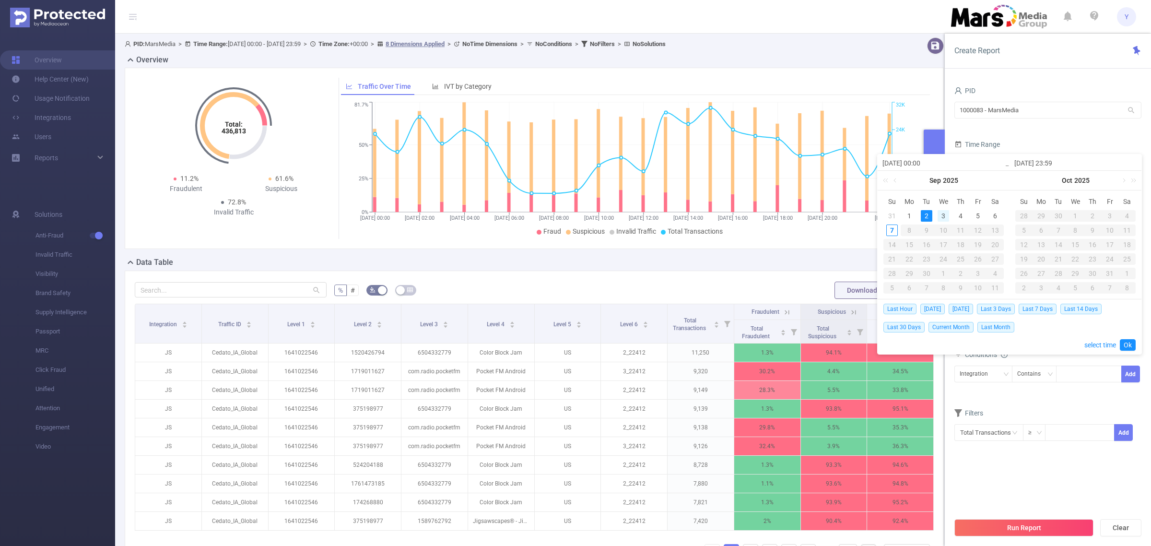
click at [945, 220] on div "3" at bounding box center [944, 216] width 12 height 12
type input "[DATE] 00:00"
type input "[DATE] 23:59"
type input "[DATE] 00:00"
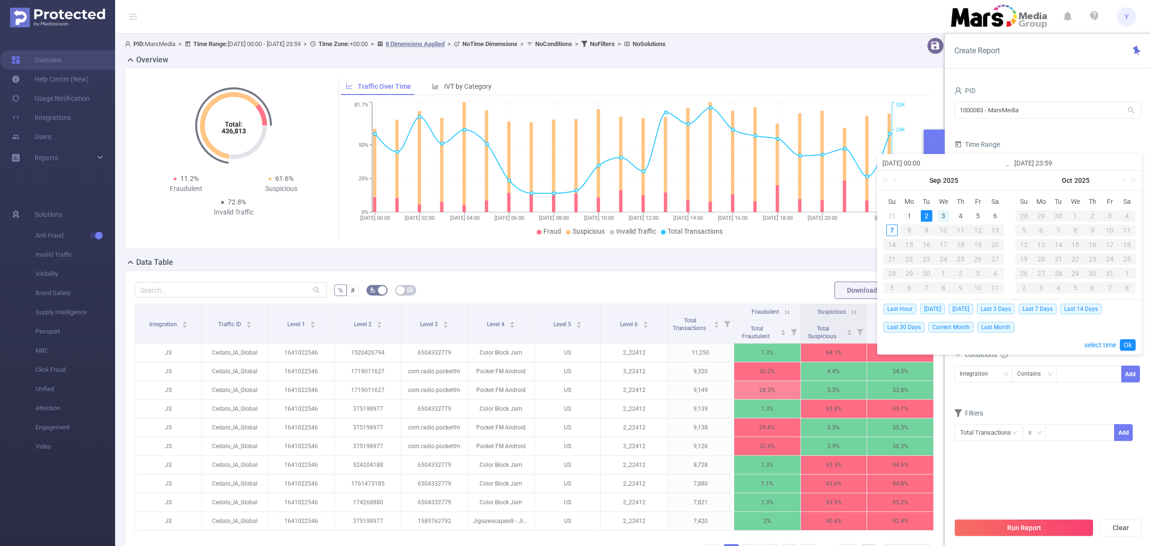
type input "[DATE] 23:59"
drag, startPoint x: 1134, startPoint y: 346, endPoint x: 1104, endPoint y: 397, distance: 59.0
click at [1133, 346] on link "Ok" at bounding box center [1128, 345] width 16 height 12
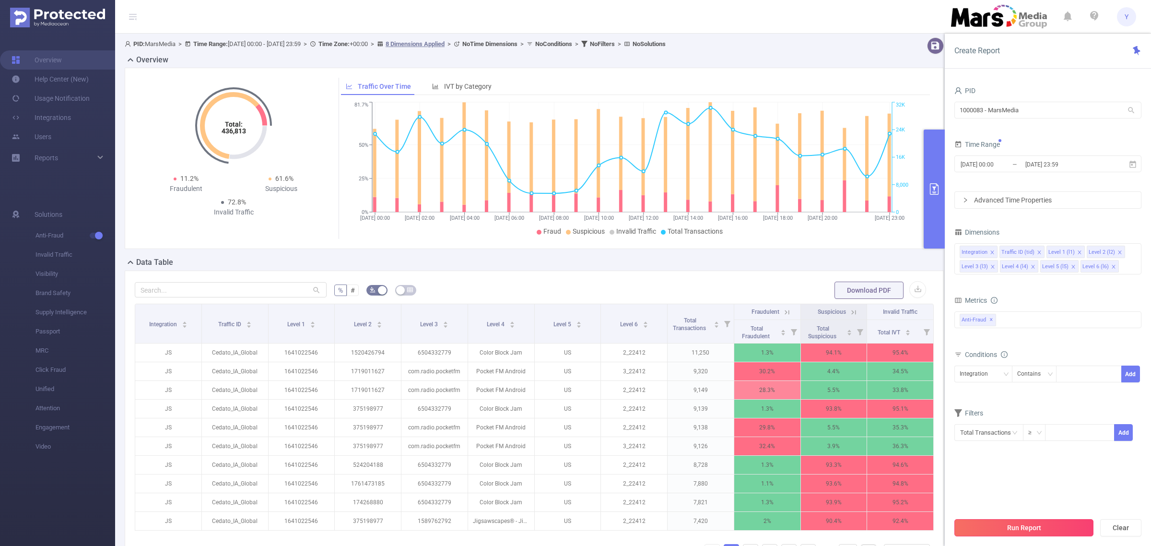
click at [1037, 523] on button "Run Report" at bounding box center [1023, 527] width 139 height 17
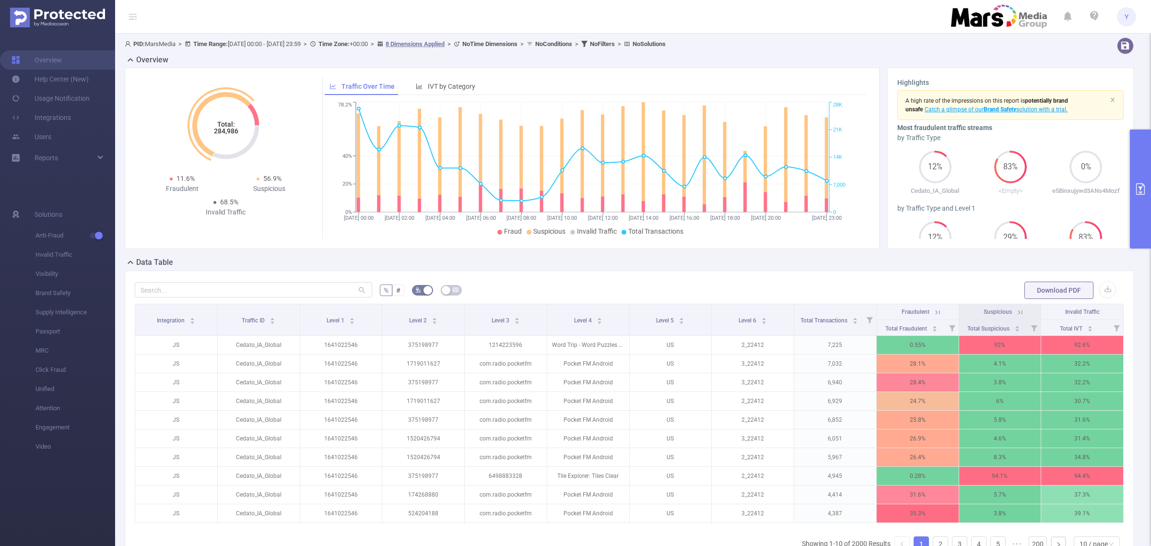
click at [230, 133] on tspan "284,986" at bounding box center [225, 131] width 24 height 8
copy tspan "284,986"
click at [1148, 200] on button "primary" at bounding box center [1140, 188] width 21 height 119
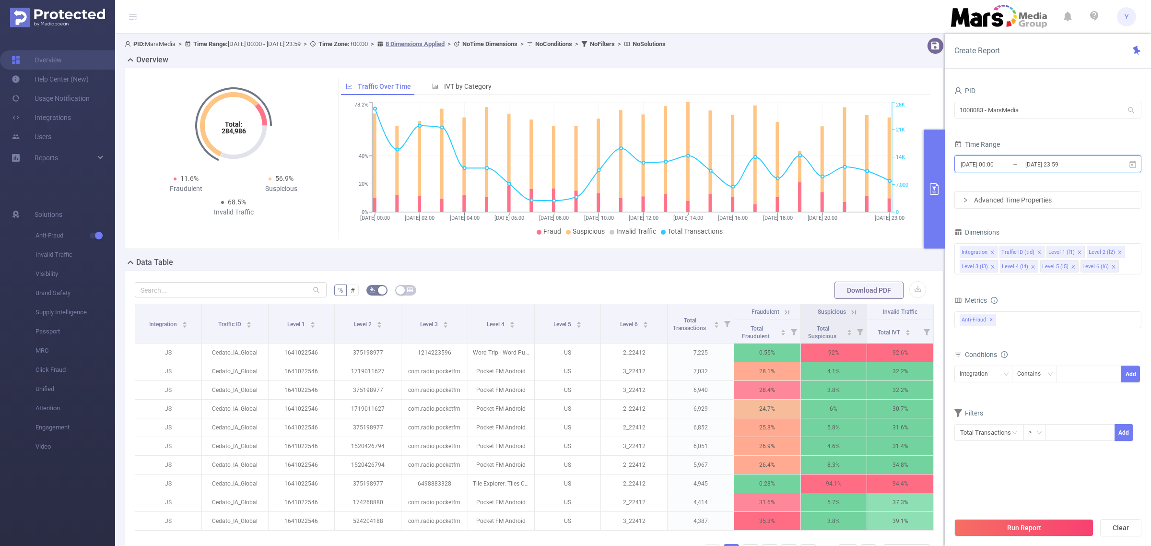
click at [1104, 169] on span "[DATE] 00:00 _ [DATE] 23:59" at bounding box center [1047, 163] width 187 height 17
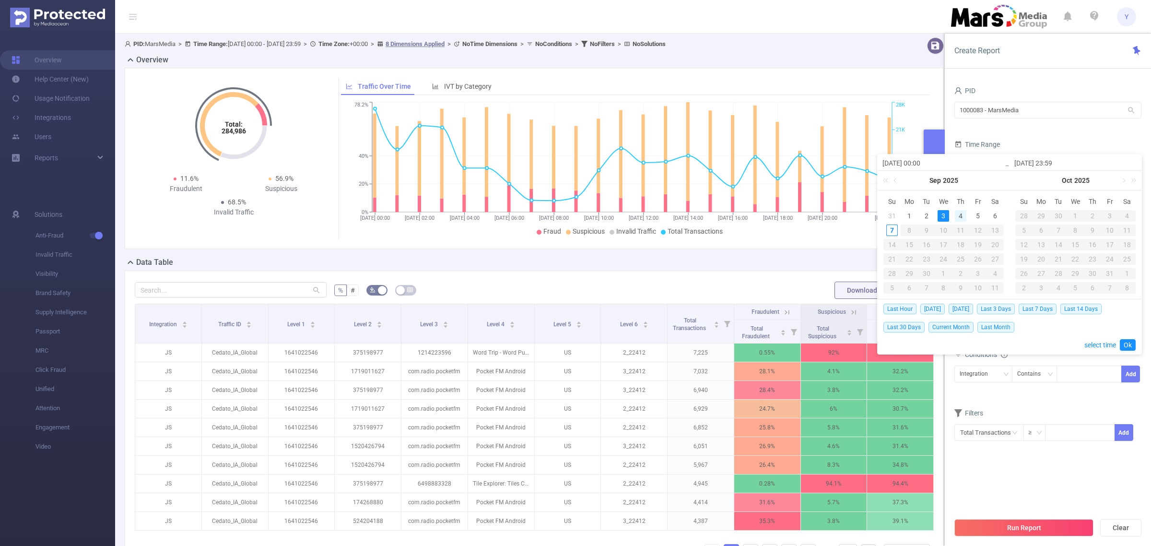
click at [960, 216] on div "4" at bounding box center [961, 216] width 12 height 12
type input "[DATE] 00:00"
type input "[DATE] 23:59"
type input "[DATE] 00:00"
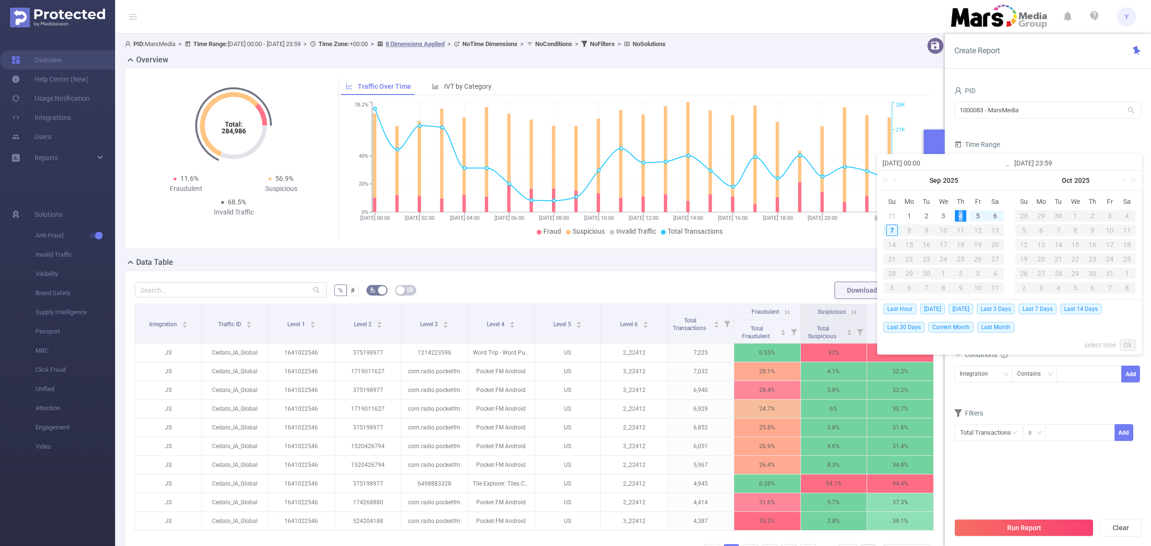
type input "[DATE] 23:59"
click at [1128, 348] on link "Ok" at bounding box center [1128, 345] width 16 height 12
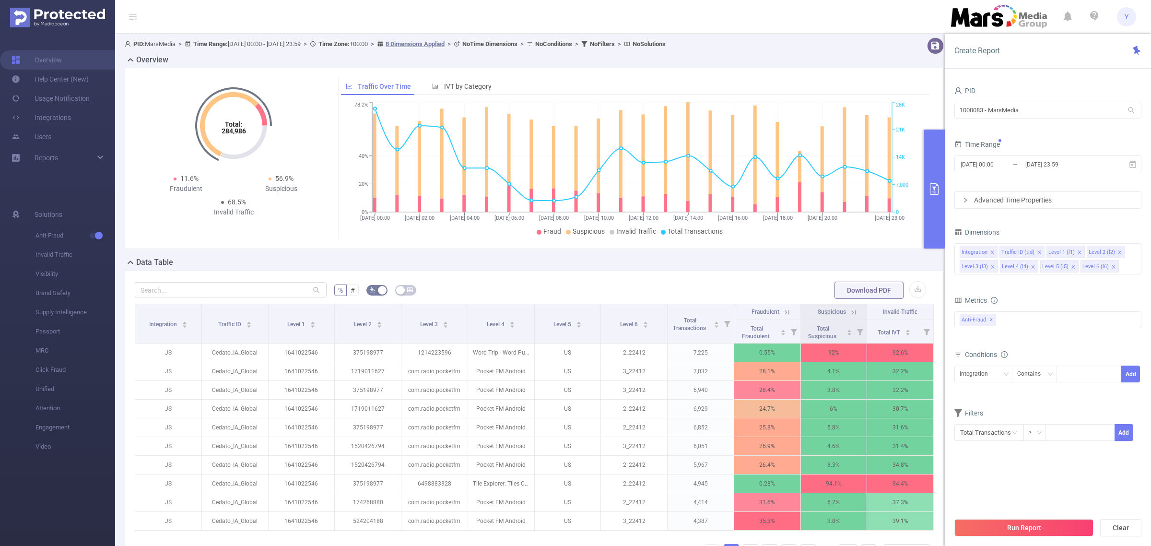
click at [1018, 524] on button "Run Report" at bounding box center [1023, 527] width 139 height 17
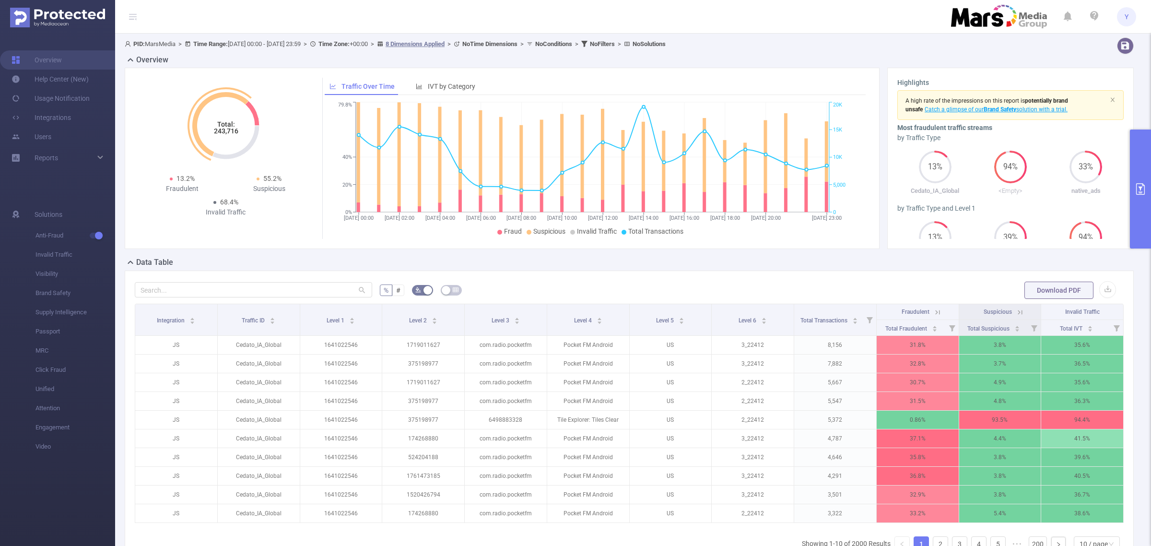
click at [222, 131] on tspan "243,716" at bounding box center [225, 131] width 24 height 8
copy tspan "243,716"
click at [1133, 197] on button "primary" at bounding box center [1140, 188] width 21 height 119
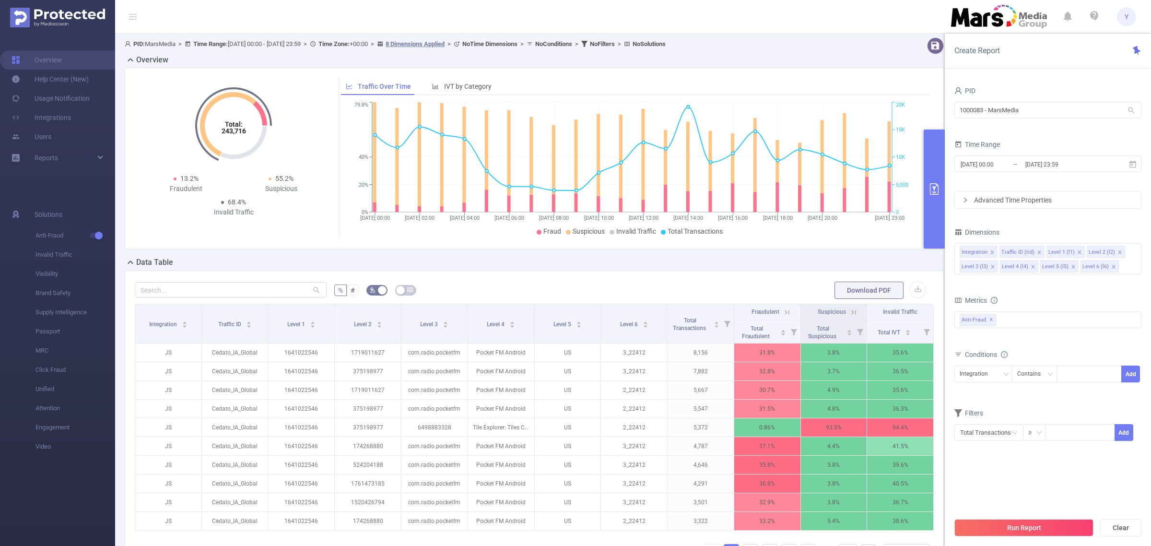
click at [1064, 174] on div "[DATE] 00:00 _ [DATE] 23:59" at bounding box center [1047, 164] width 187 height 23
click at [1056, 162] on input "[DATE] 23:59" at bounding box center [1063, 164] width 78 height 13
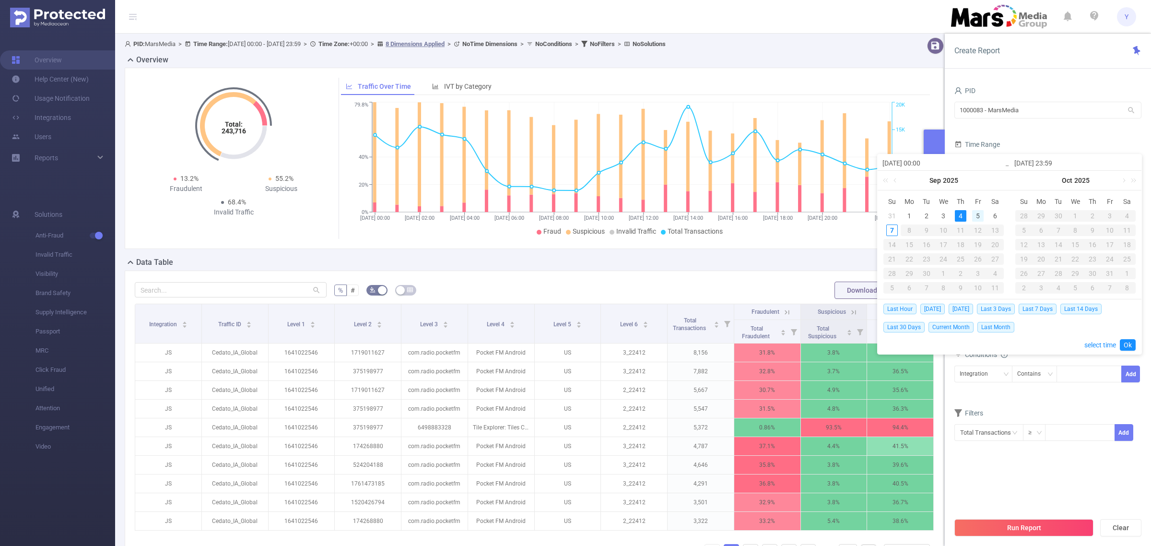
click at [977, 214] on div "5" at bounding box center [978, 216] width 12 height 12
type input "[DATE] 00:00"
type input "[DATE] 23:59"
type input "[DATE] 00:00"
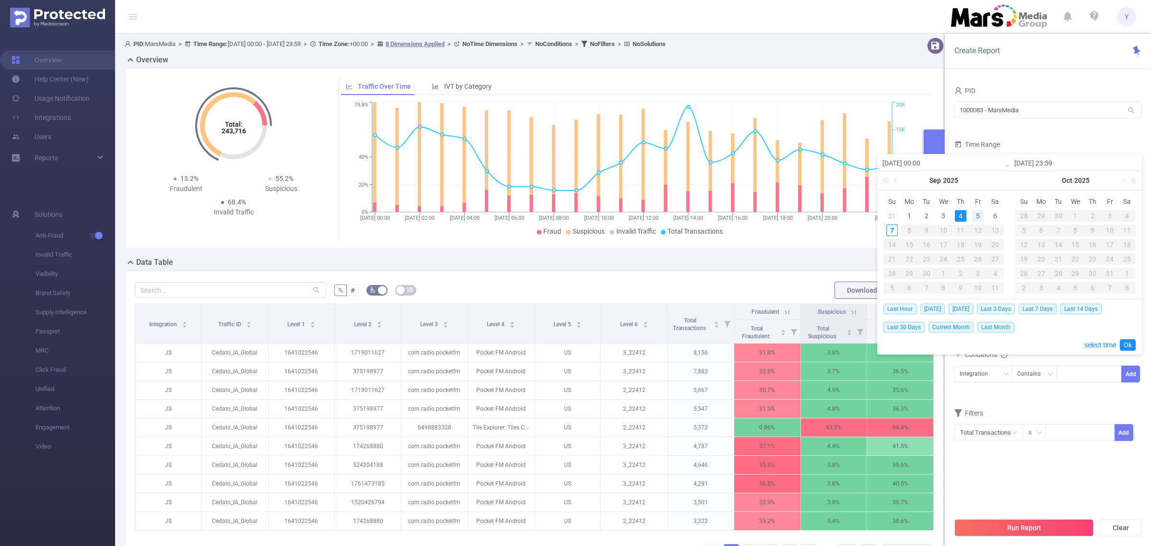
type input "[DATE] 23:59"
click at [1126, 344] on link "Ok" at bounding box center [1128, 345] width 16 height 12
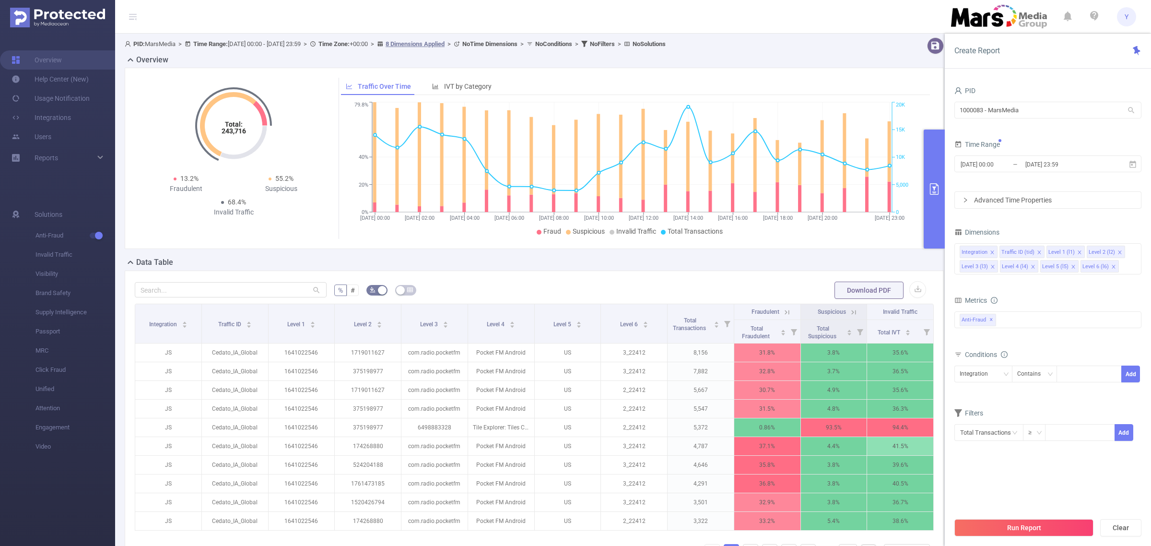
click at [1032, 524] on button "Run Report" at bounding box center [1023, 527] width 139 height 17
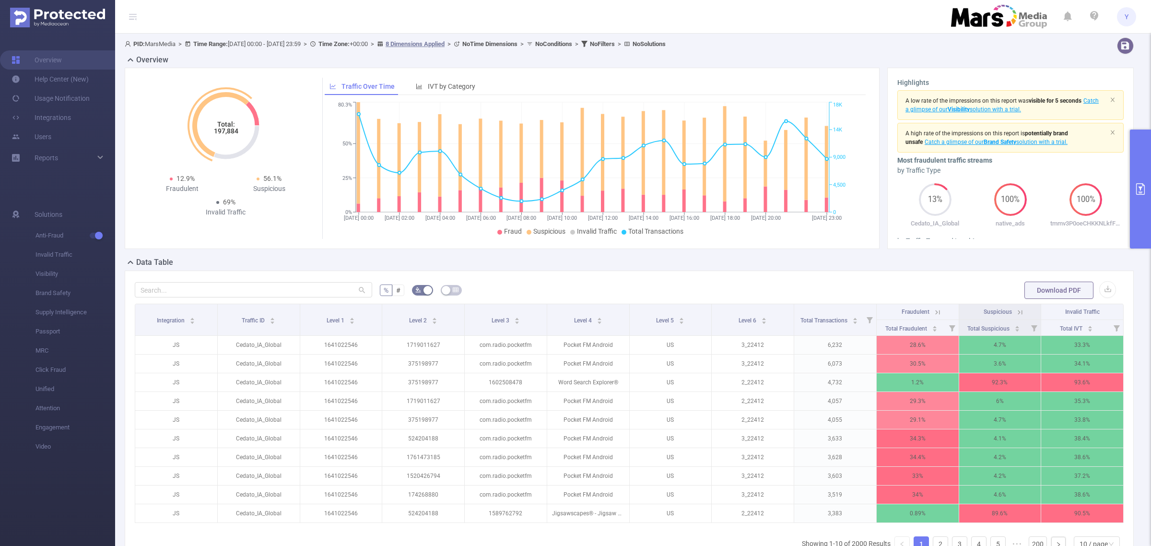
click at [219, 132] on tspan "197,884" at bounding box center [225, 131] width 24 height 8
copy tspan "197,884"
click at [1130, 182] on button "primary" at bounding box center [1140, 188] width 21 height 119
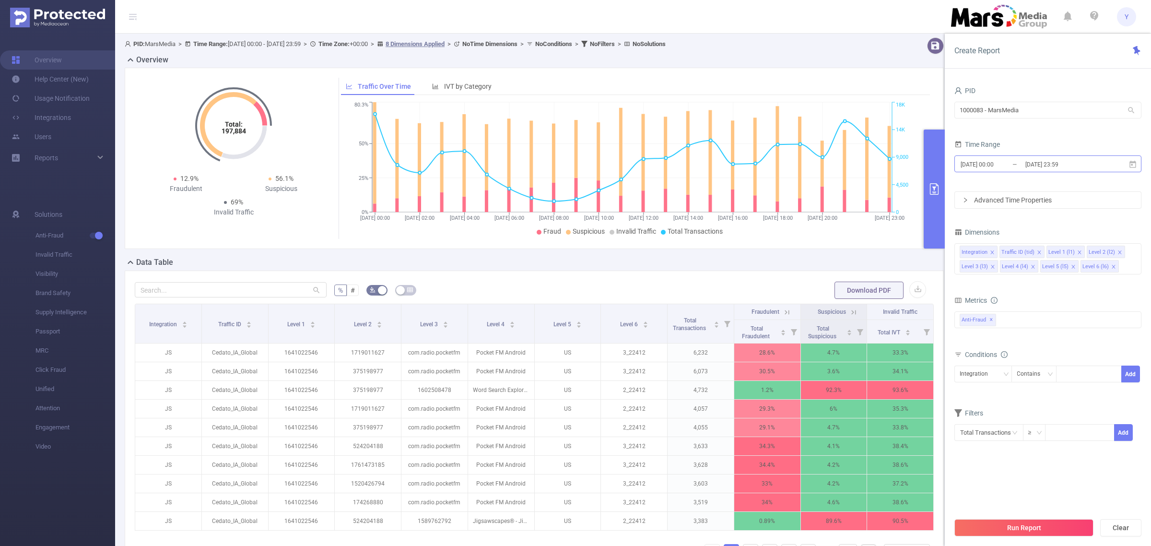
click at [1051, 170] on input "[DATE] 23:59" at bounding box center [1063, 164] width 78 height 13
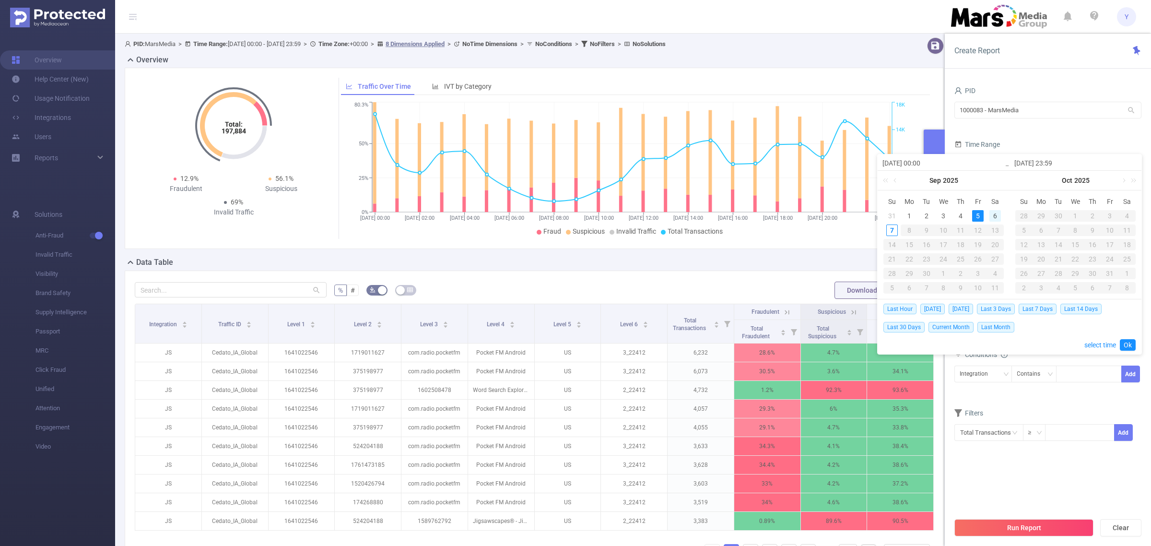
click at [998, 213] on div "6" at bounding box center [995, 216] width 12 height 12
type input "[DATE] 00:00"
type input "[DATE] 23:59"
type input "[DATE] 00:00"
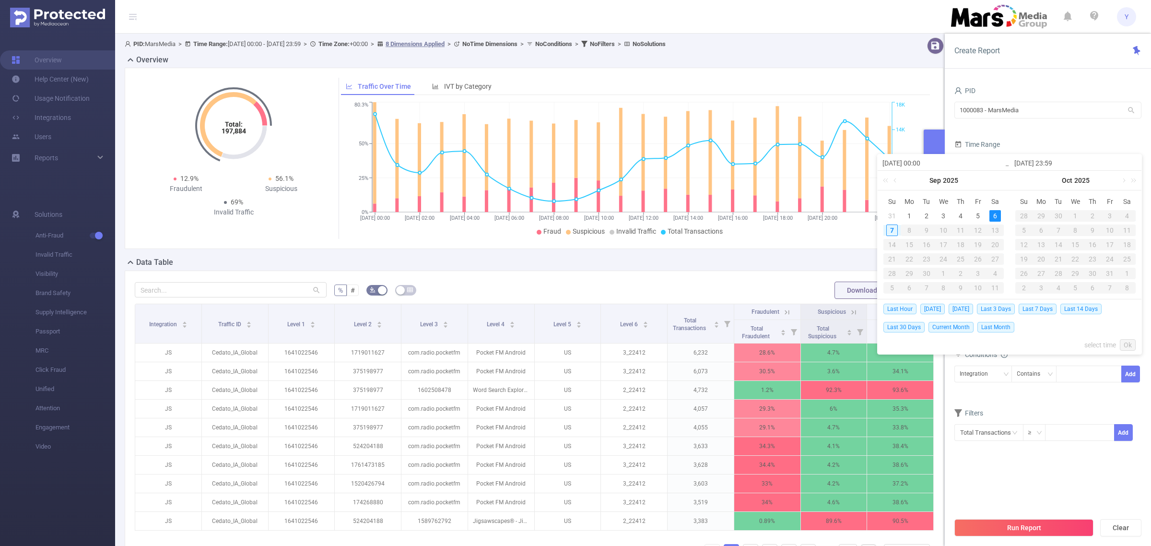
type input "[DATE] 23:59"
click at [1130, 341] on link "Ok" at bounding box center [1128, 345] width 16 height 12
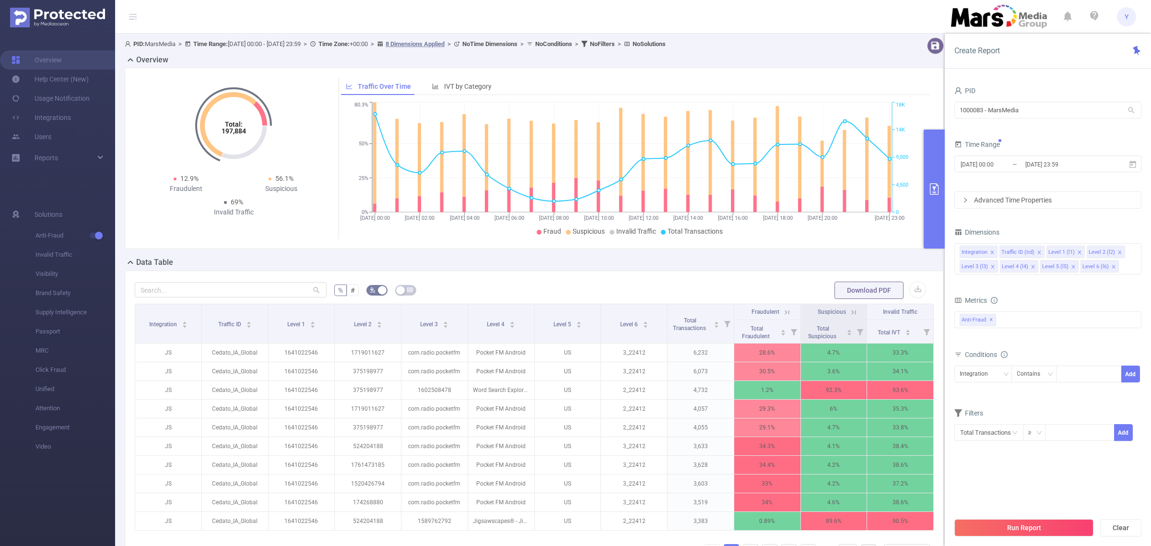
drag, startPoint x: 1044, startPoint y: 519, endPoint x: 1035, endPoint y: 529, distance: 13.3
click at [1044, 520] on button "Run Report" at bounding box center [1023, 527] width 139 height 17
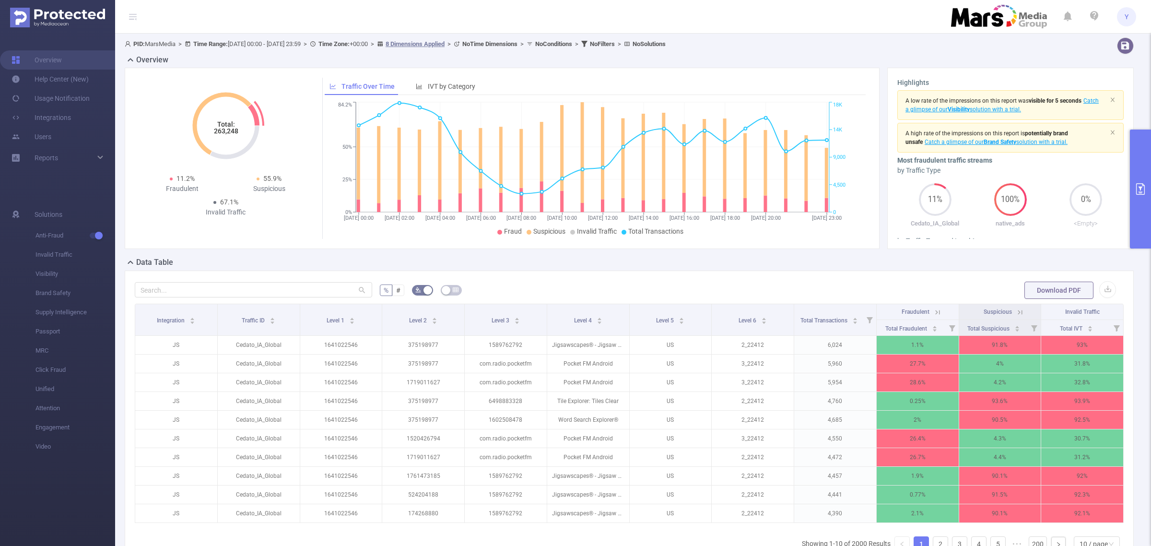
click at [233, 132] on tspan "263,248" at bounding box center [225, 131] width 24 height 8
click at [1125, 22] on span "Y" at bounding box center [1127, 16] width 4 height 19
click at [1061, 70] on link "Logout" at bounding box center [1084, 76] width 106 height 13
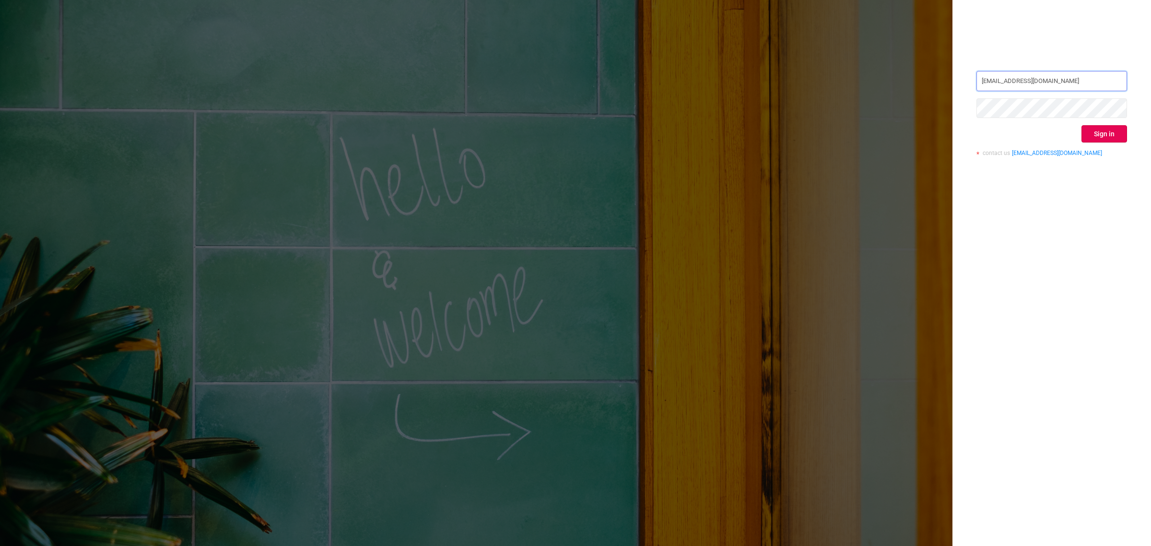
click at [1058, 88] on input "[EMAIL_ADDRESS][DOMAIN_NAME]" at bounding box center [1051, 81] width 151 height 20
type input "[EMAIL_ADDRESS][DOMAIN_NAME]"
click at [1089, 132] on button "Sign in" at bounding box center [1104, 133] width 46 height 17
